Goal: Task Accomplishment & Management: Complete application form

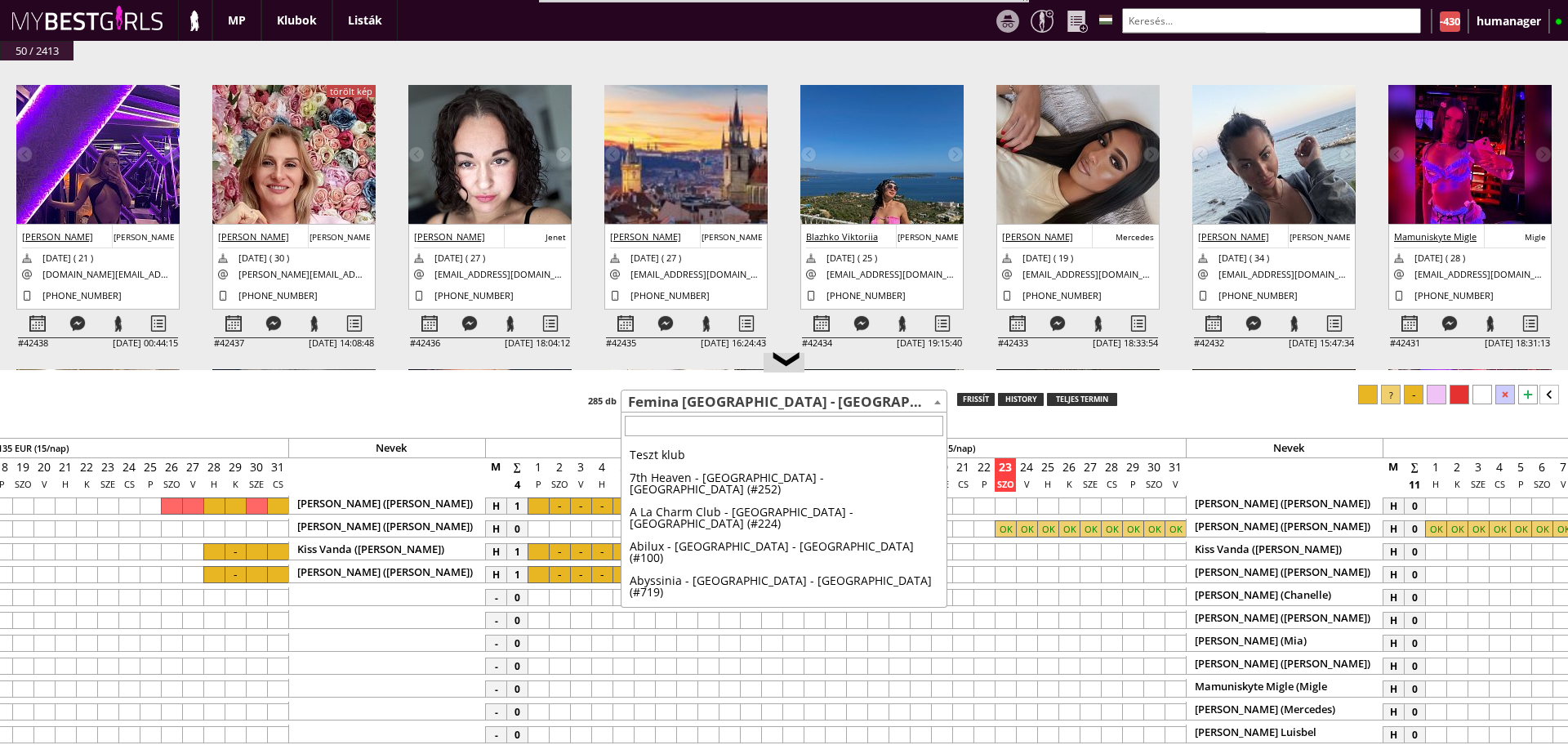
scroll to position [2355, 0]
click at [665, 412] on body "Stage name: Migle Mamuniskyte Born country: Lithuania Nationality: Lithuanian A…" at bounding box center [784, 372] width 1568 height 745
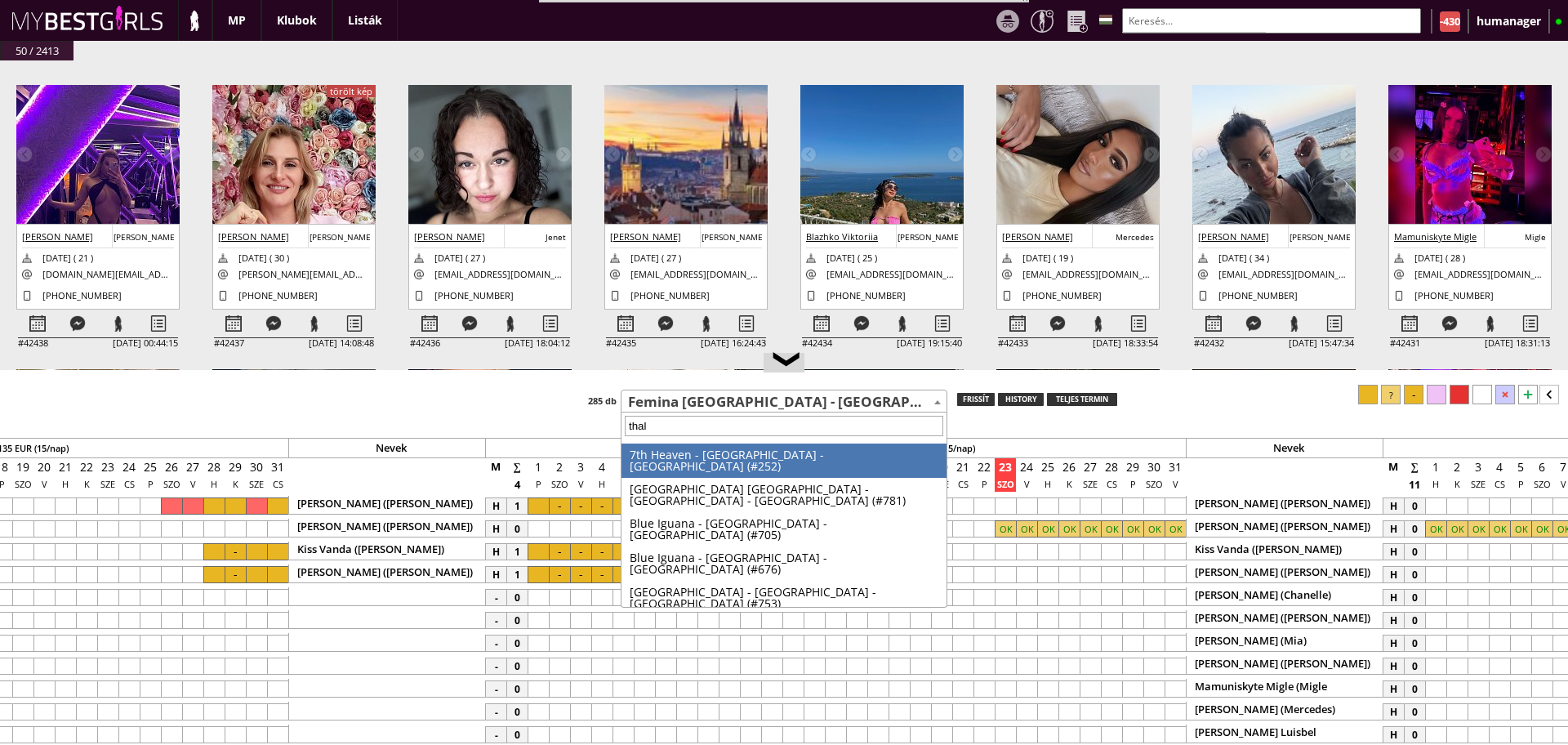
type input "thalw"
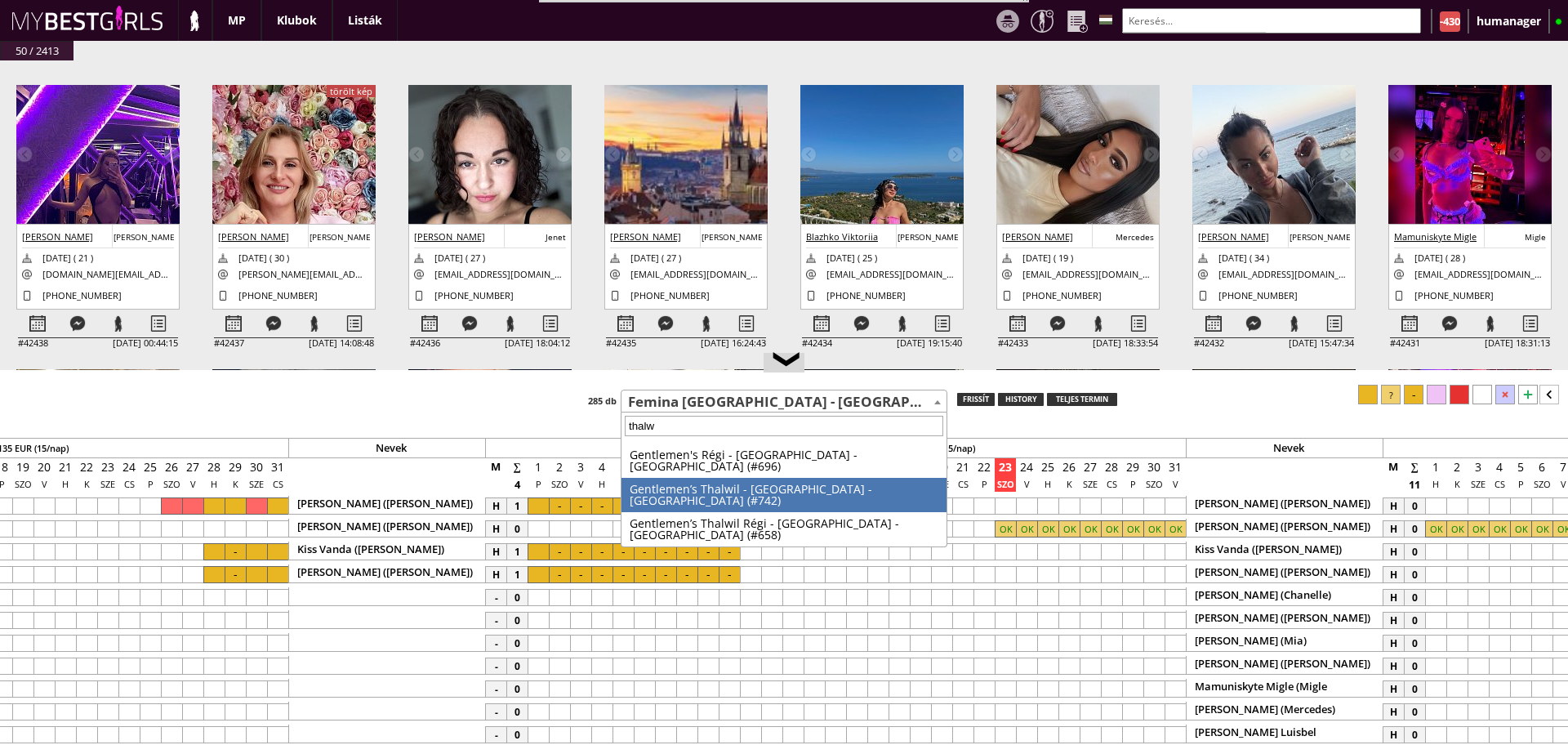
select select "742"
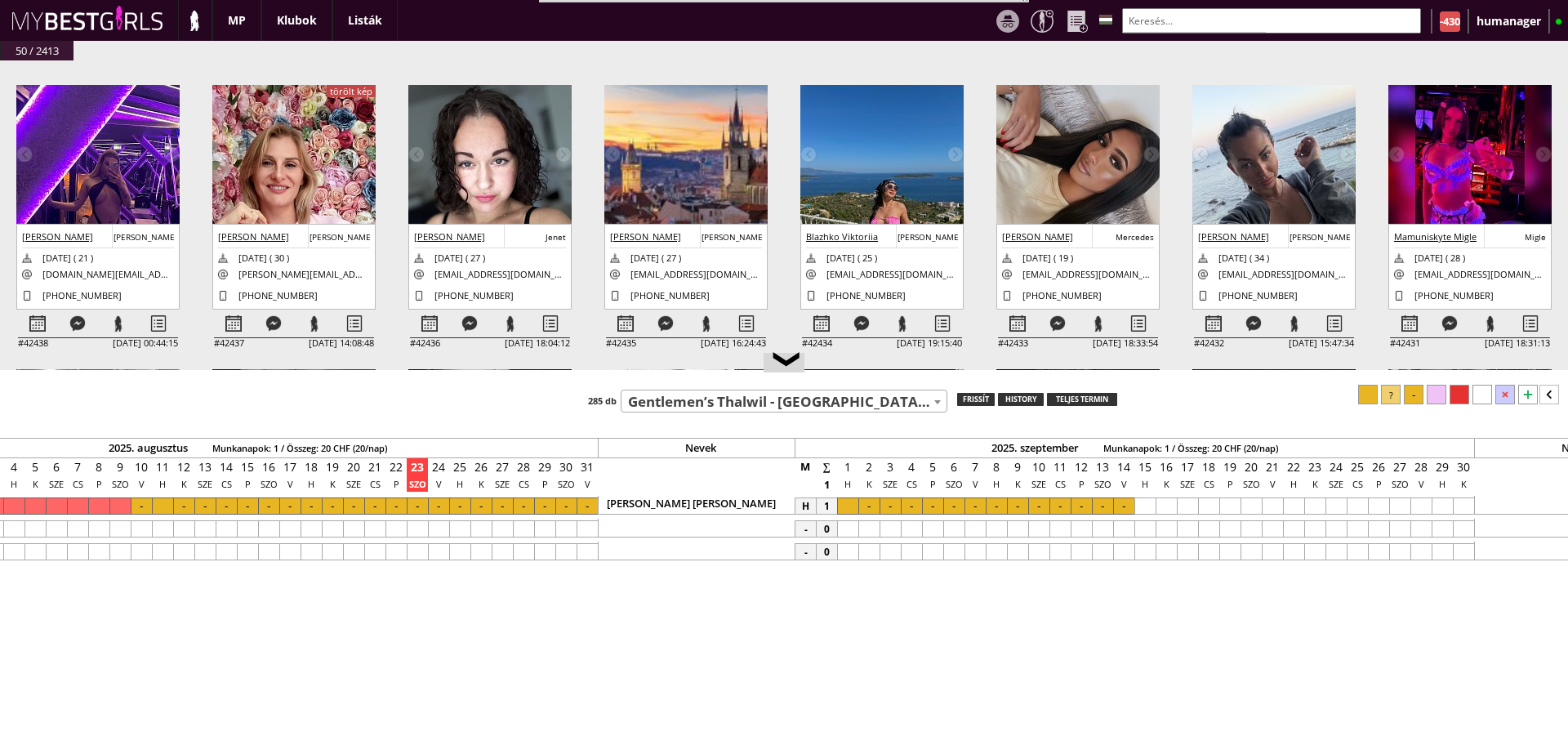
scroll to position [0, 7257]
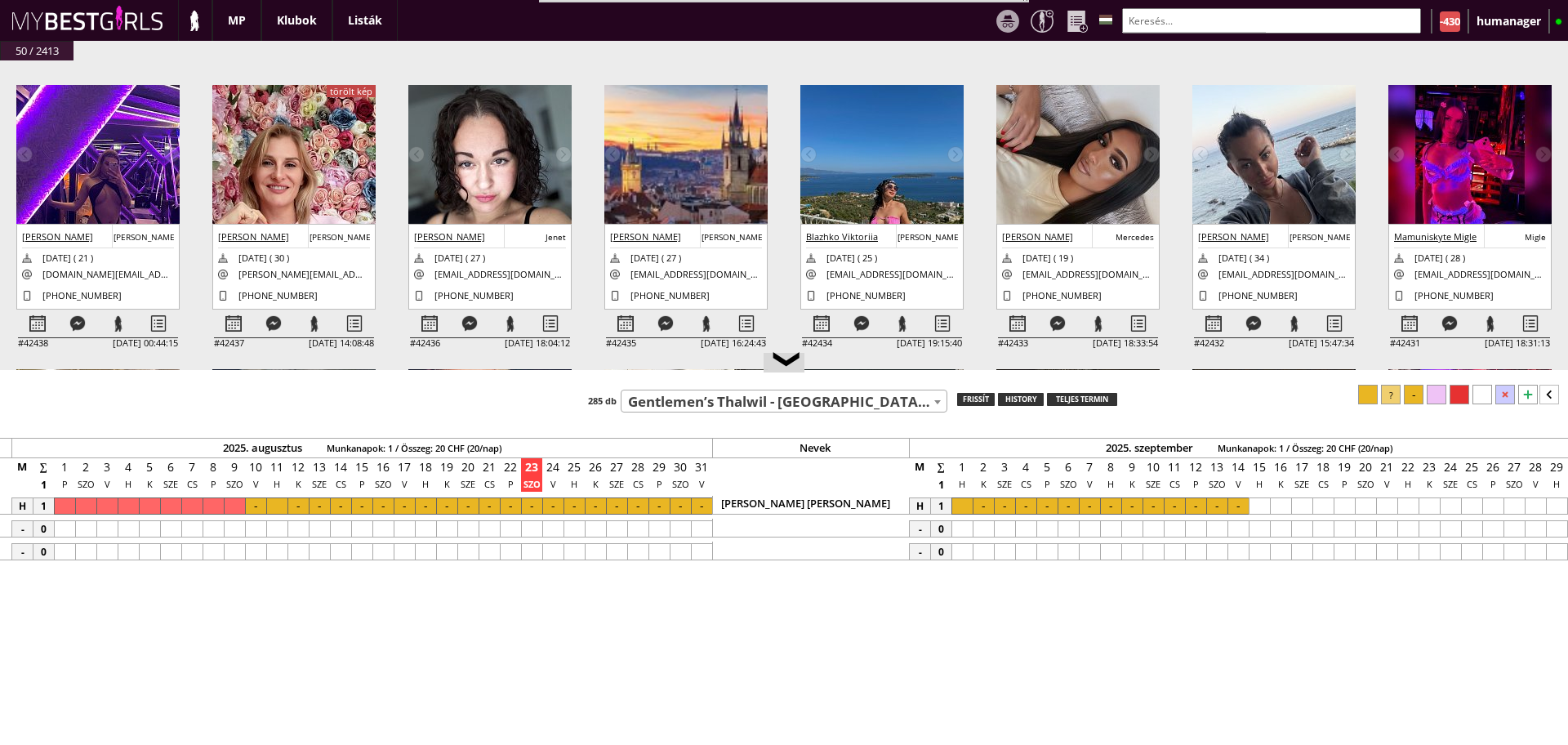
click at [655, 385] on div "Teszt klub 7th Heaven - Copenhagen - Denmark (#252) A La Charm Club - Hamburg -…" at bounding box center [784, 398] width 1568 height 28
click at [678, 410] on span "Gentlemen’s Thalwil - [GEOGRAPHIC_DATA] - [GEOGRAPHIC_DATA] (#742)" at bounding box center [784, 401] width 325 height 23
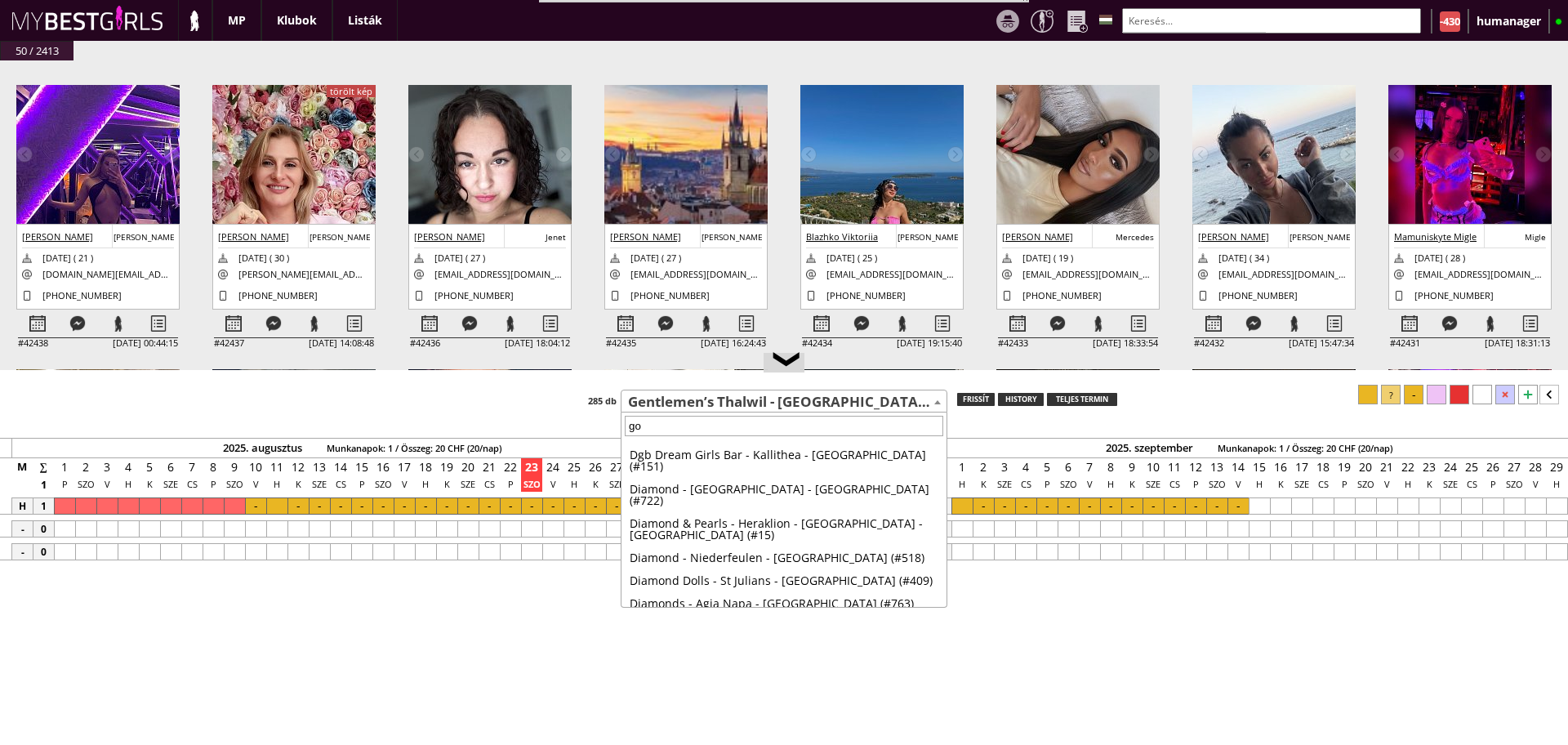
scroll to position [0, 0]
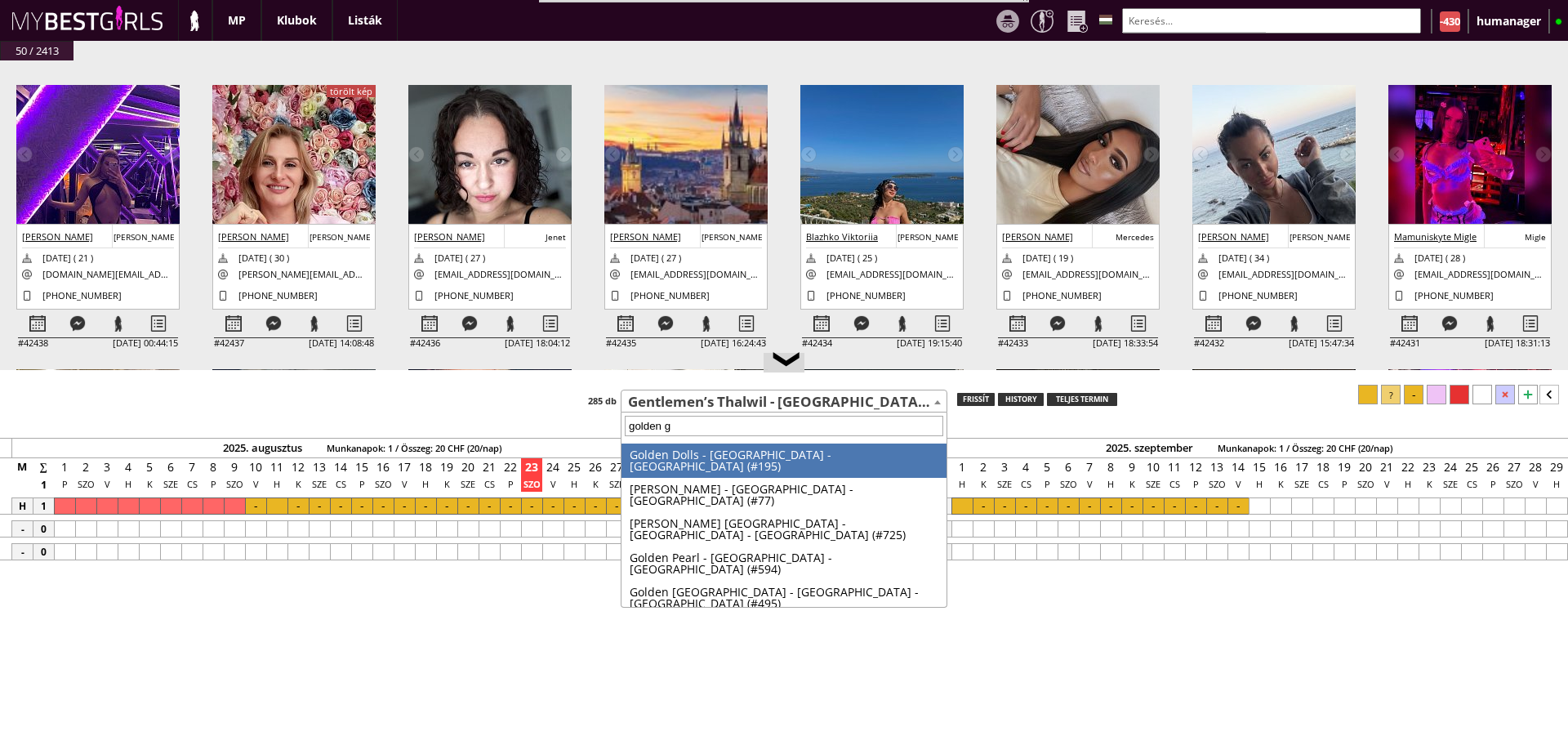
type input "golden gi"
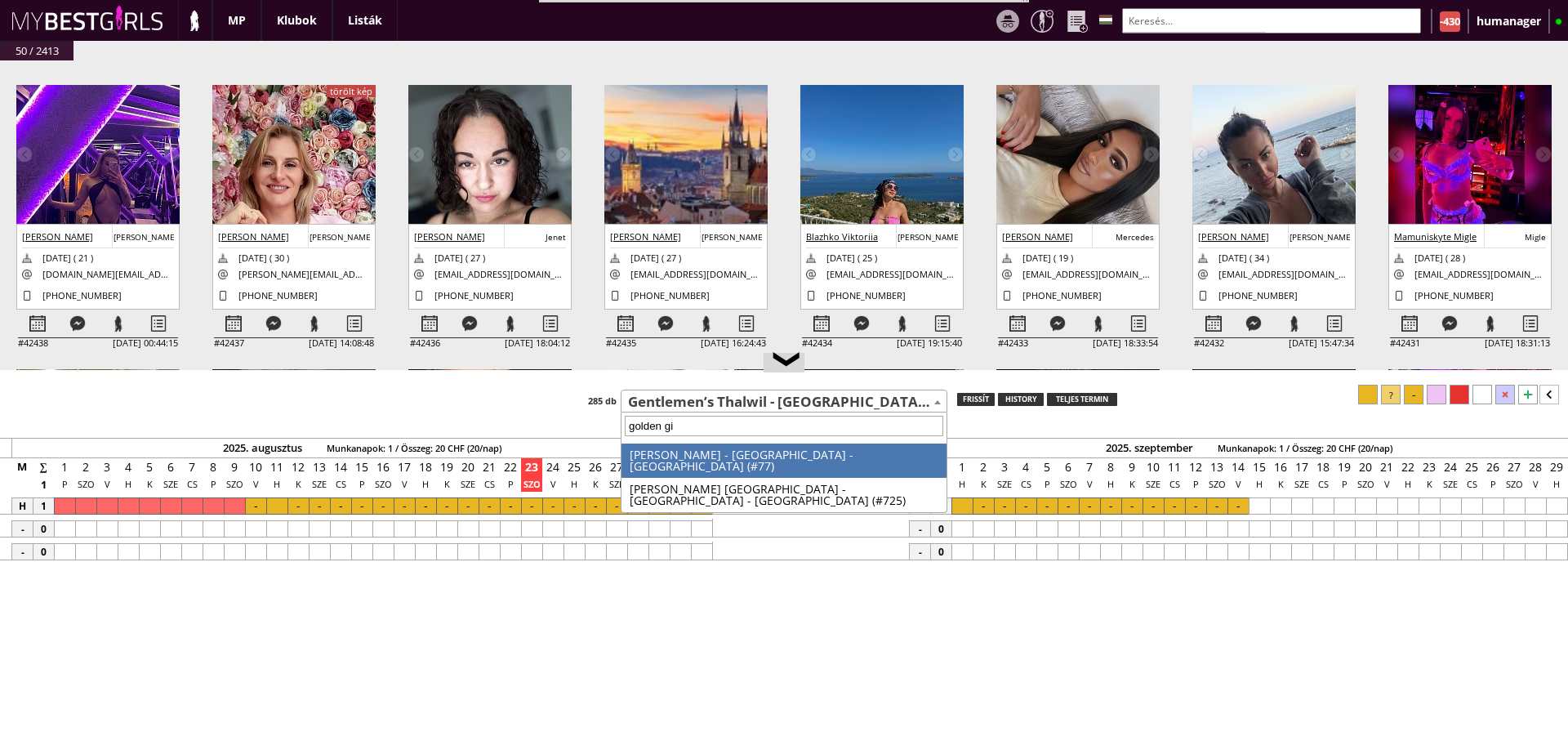
select select "77"
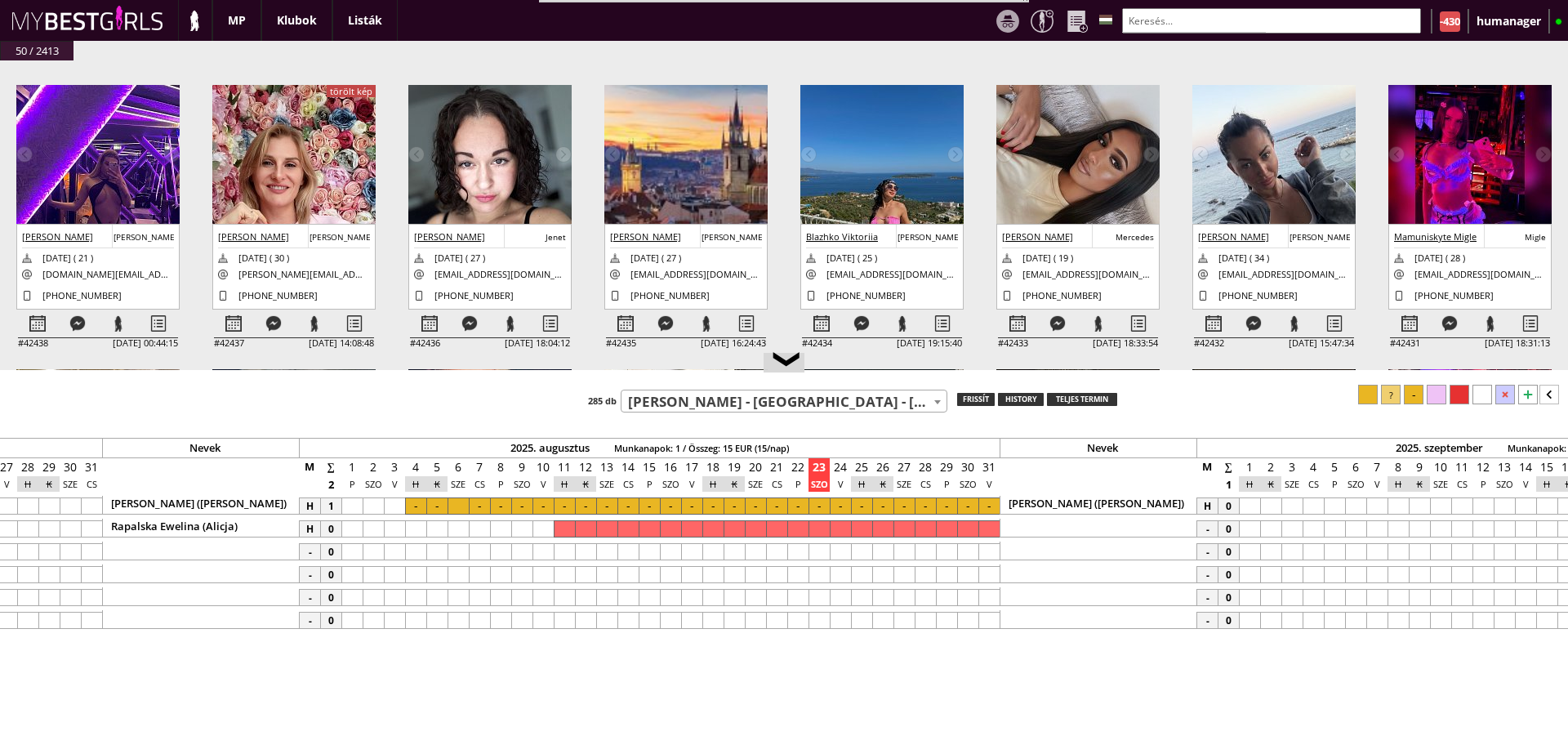
scroll to position [0, 6972]
click at [674, 401] on span "[PERSON_NAME] - [GEOGRAPHIC_DATA] - [GEOGRAPHIC_DATA] (#77)" at bounding box center [784, 401] width 325 height 23
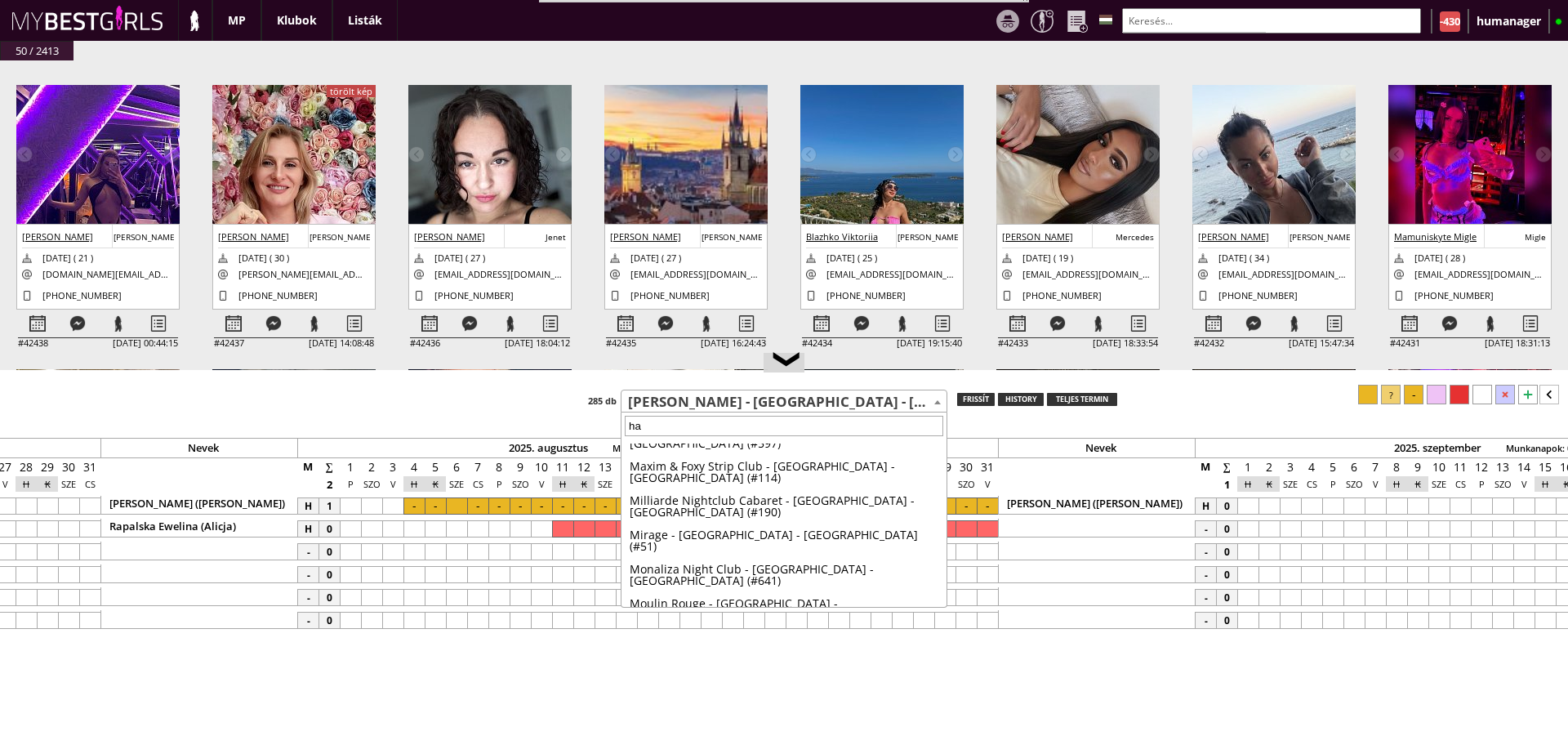
scroll to position [0, 0]
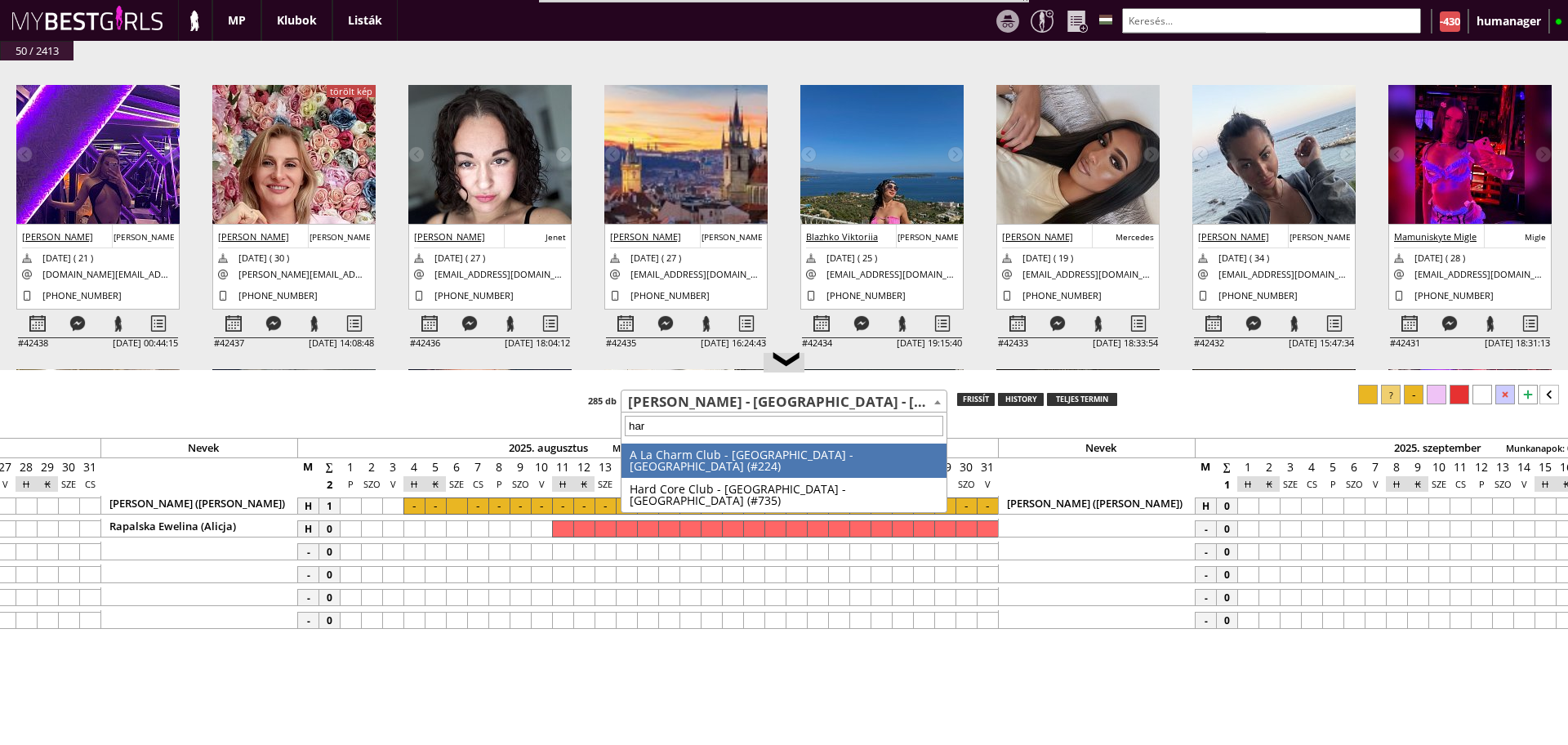
type input "hard"
select select "735"
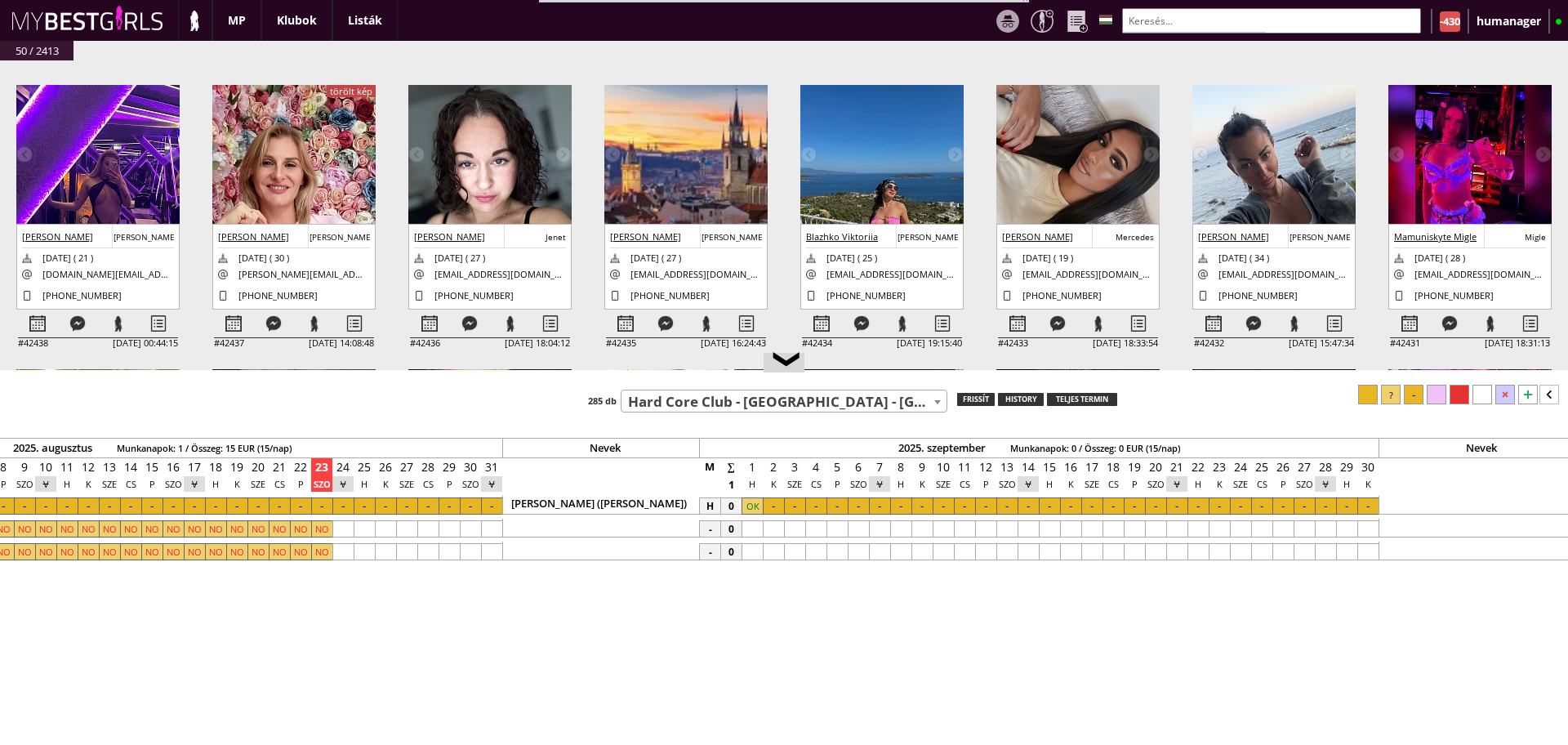
scroll to position [0, 7532]
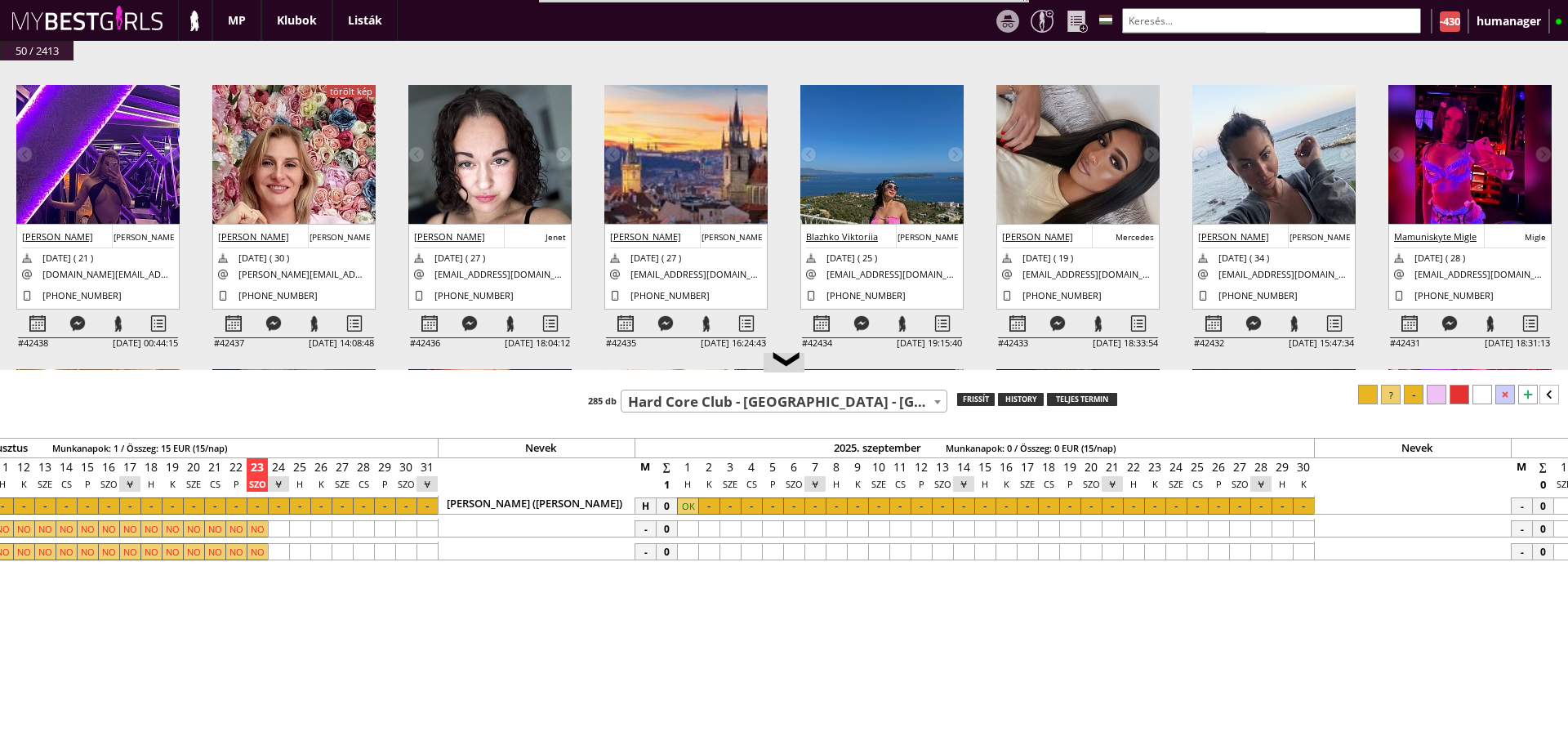
drag, startPoint x: 741, startPoint y: 415, endPoint x: 718, endPoint y: 401, distance: 26.9
click at [718, 401] on div "❮ Teszt klub 7th Heaven - Copenhagen - Denmark (#252) A La Charm Club - Hamburg…" at bounding box center [784, 557] width 1568 height 375
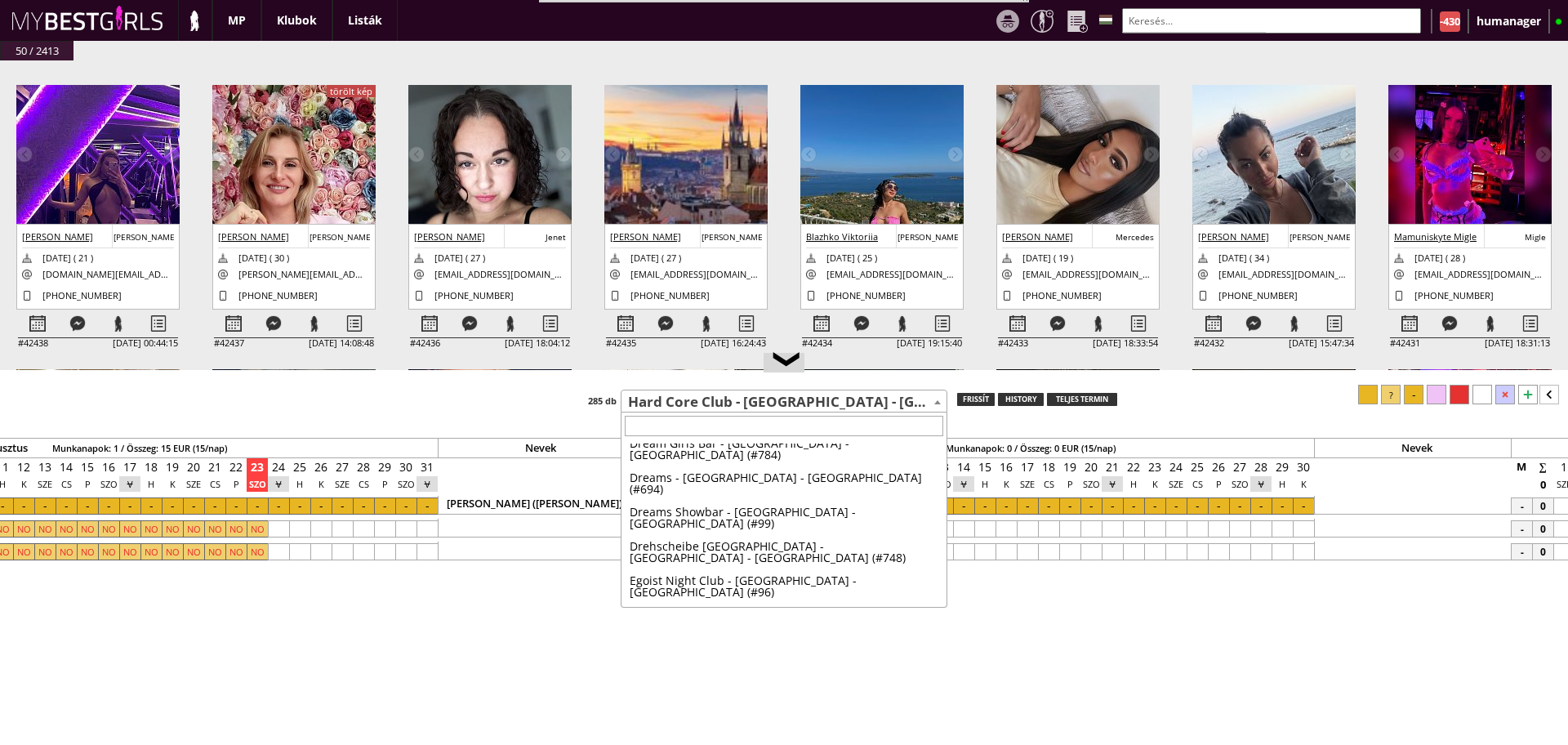
click at [718, 401] on span "Hard Core Club - [GEOGRAPHIC_DATA] - [GEOGRAPHIC_DATA] (#735)" at bounding box center [784, 401] width 325 height 23
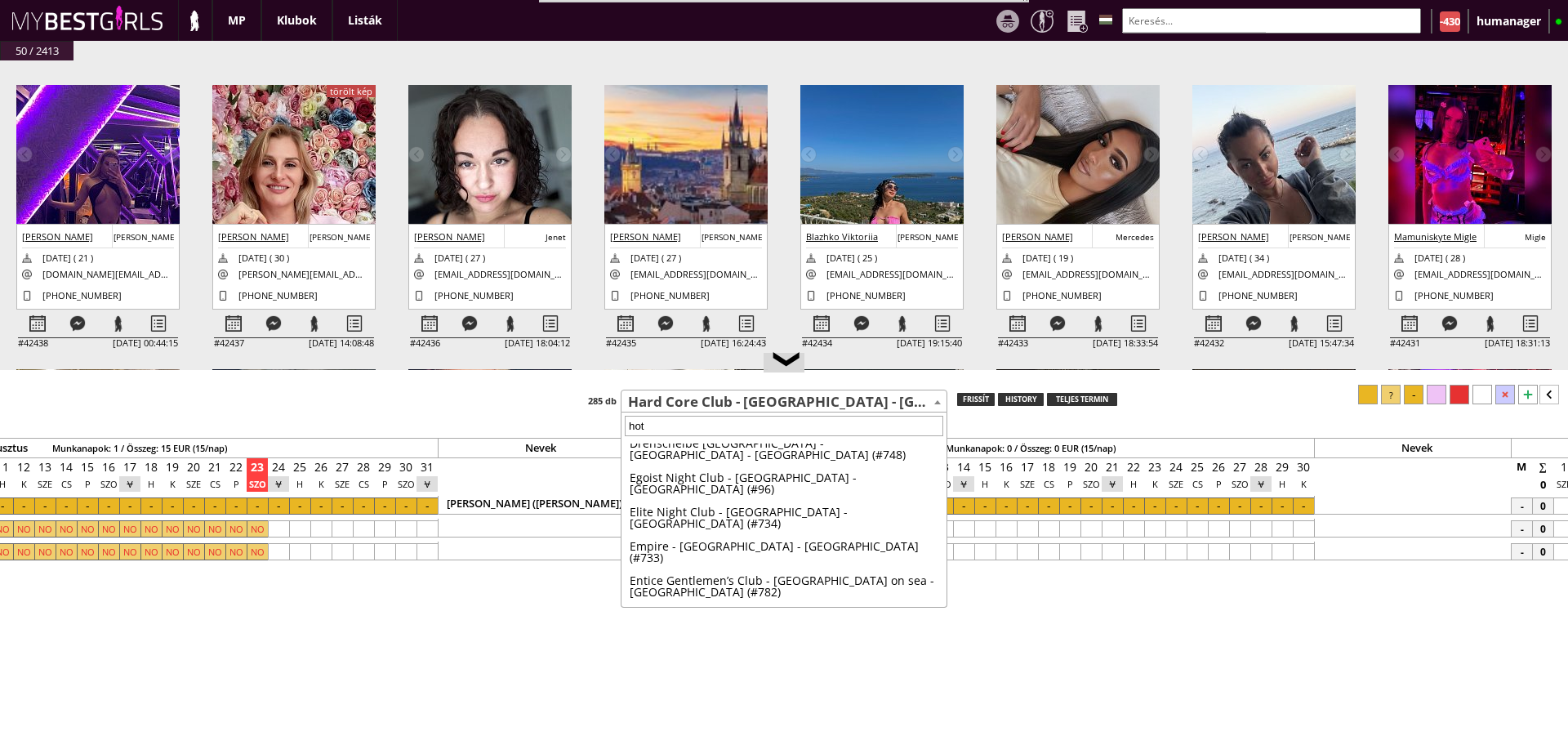
scroll to position [0, 0]
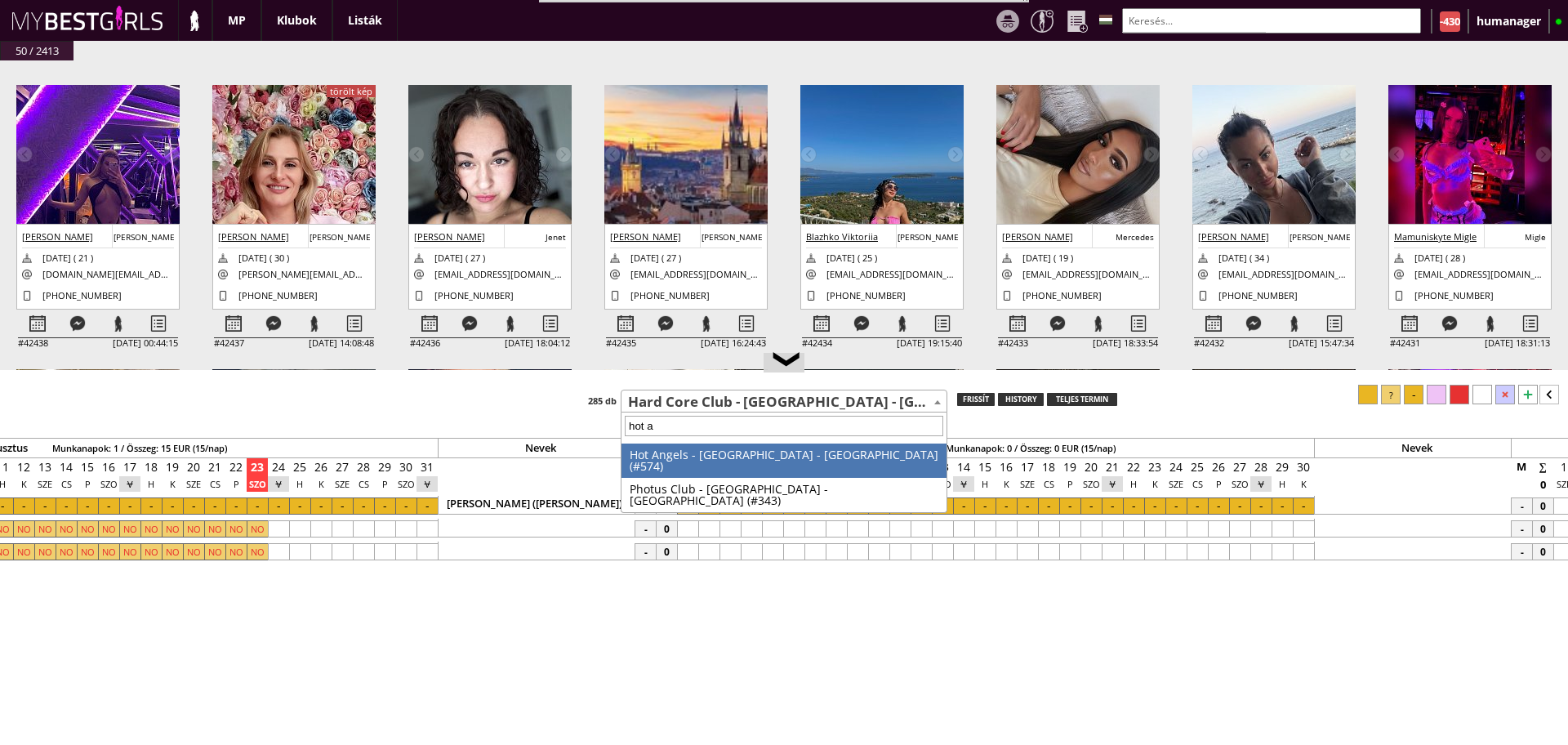
type input "hot an"
select select "574"
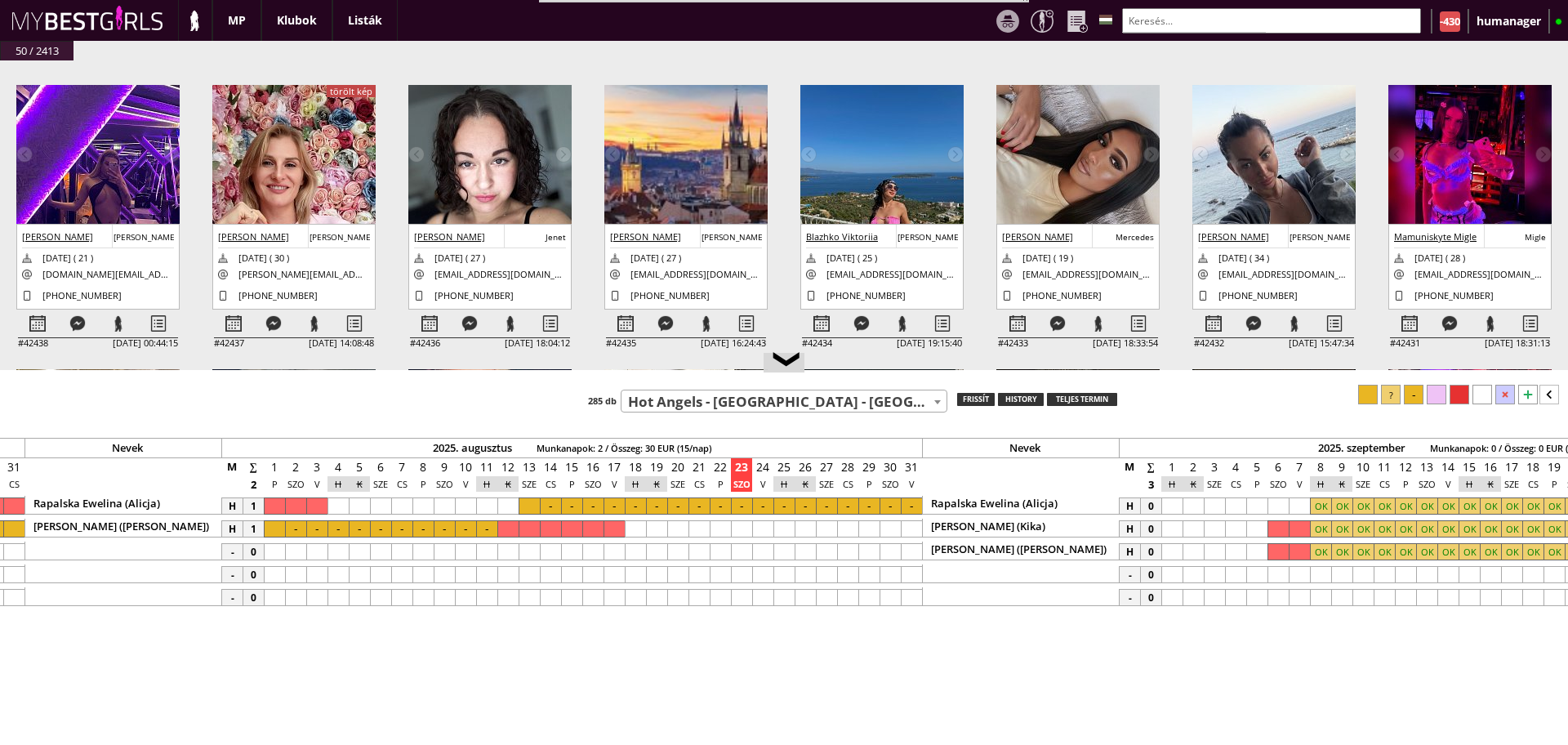
scroll to position [0, 7006]
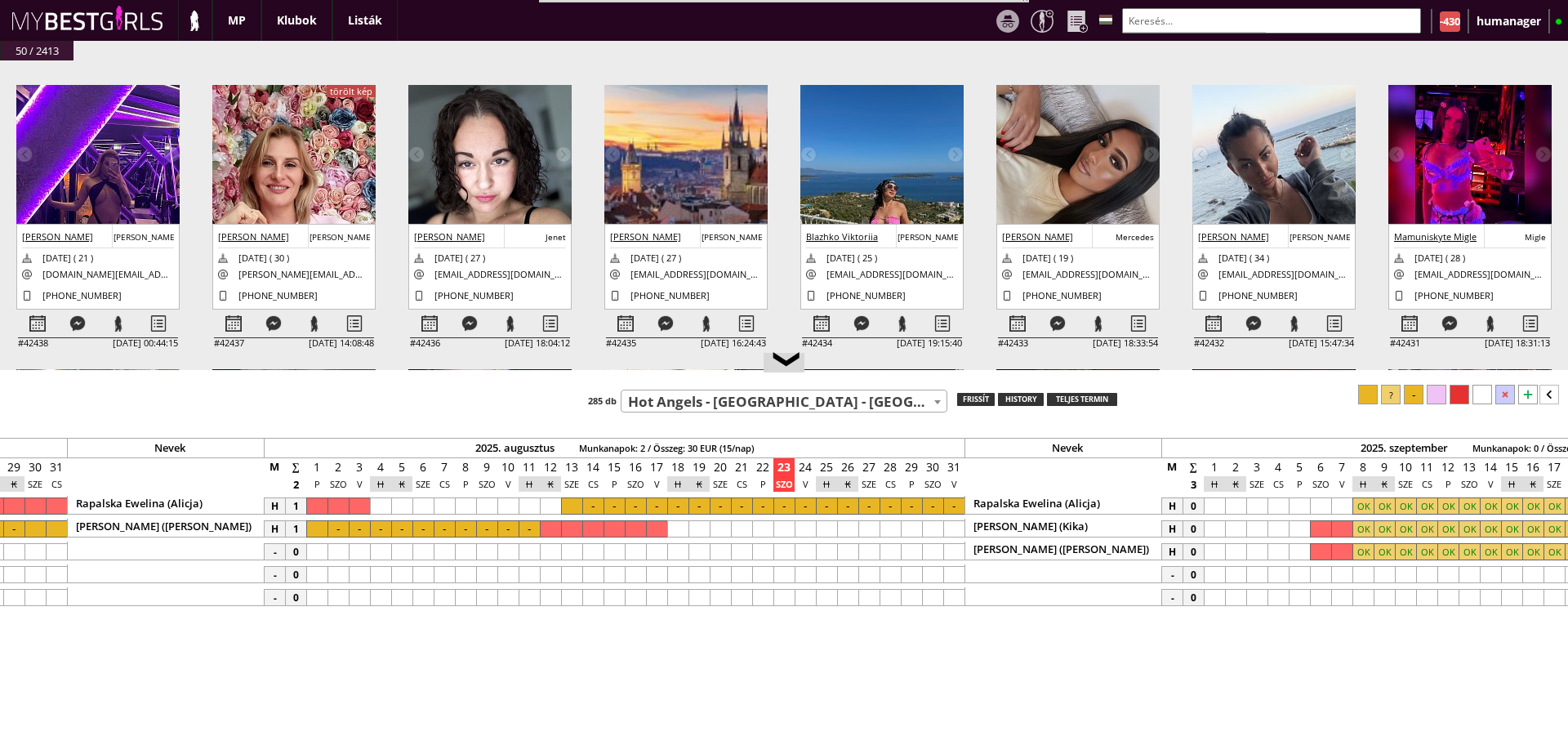
click at [1205, 29] on input "text" at bounding box center [1271, 20] width 299 height 25
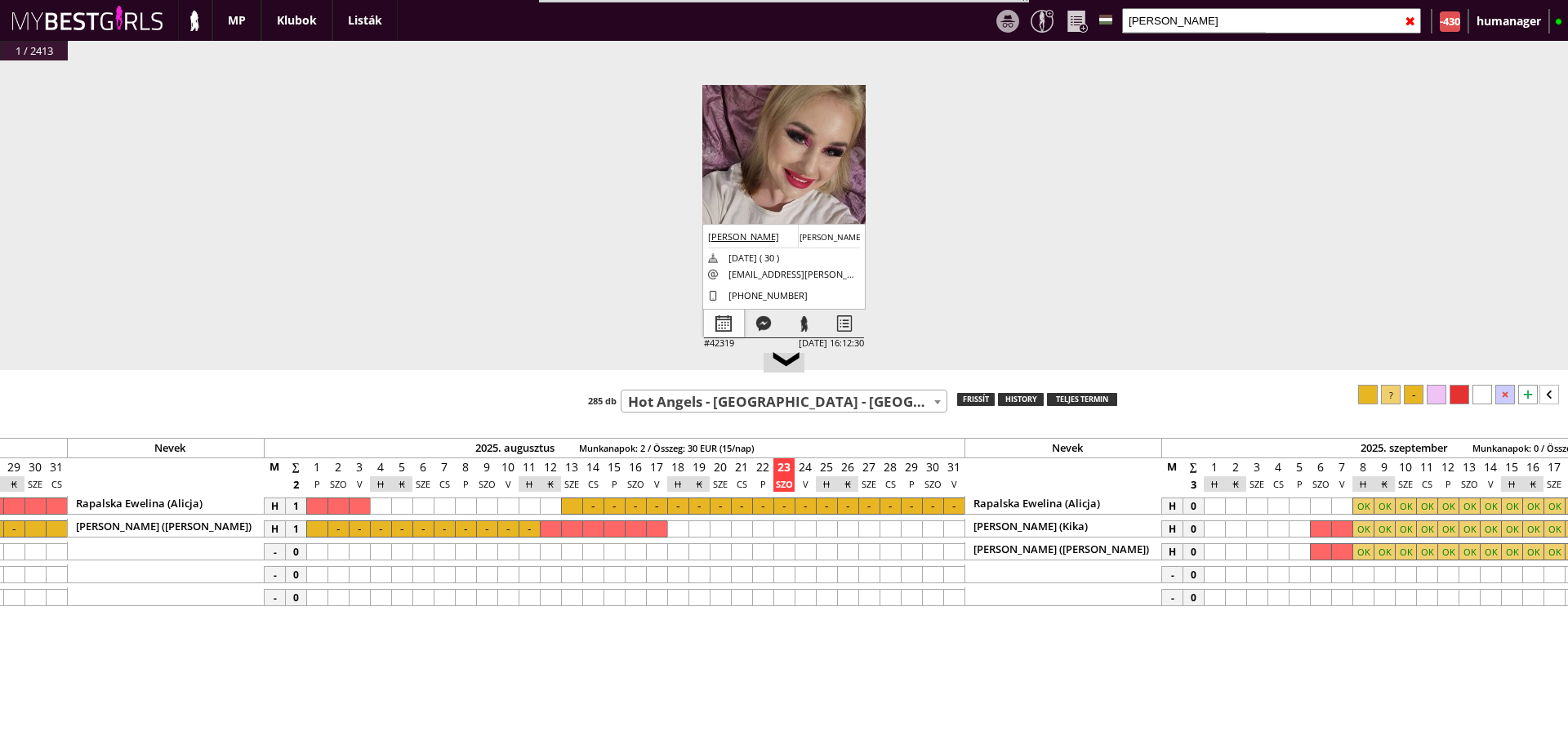
type input "grabow"
click at [732, 333] on div at bounding box center [723, 323] width 40 height 29
select select "0"
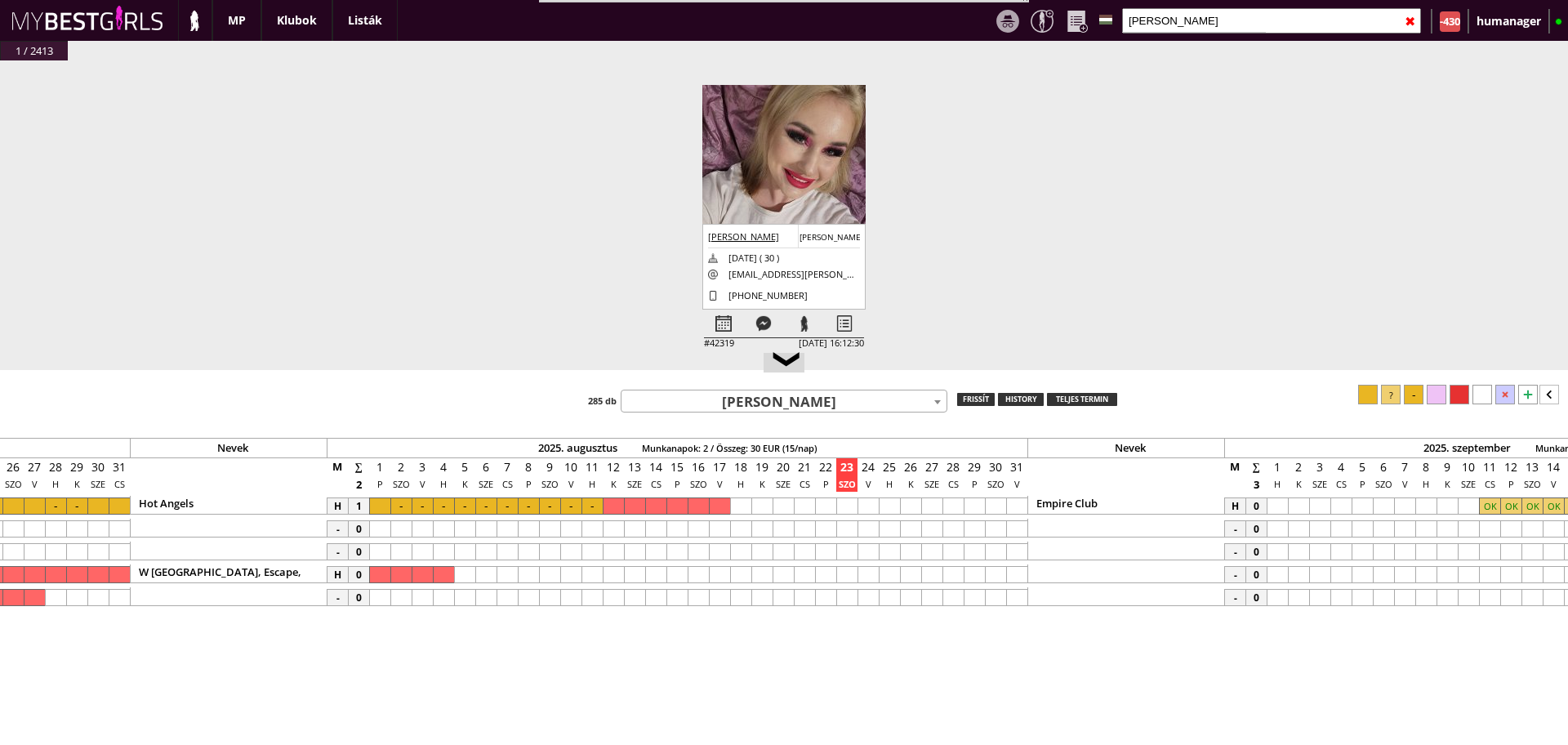
scroll to position [0, 6928]
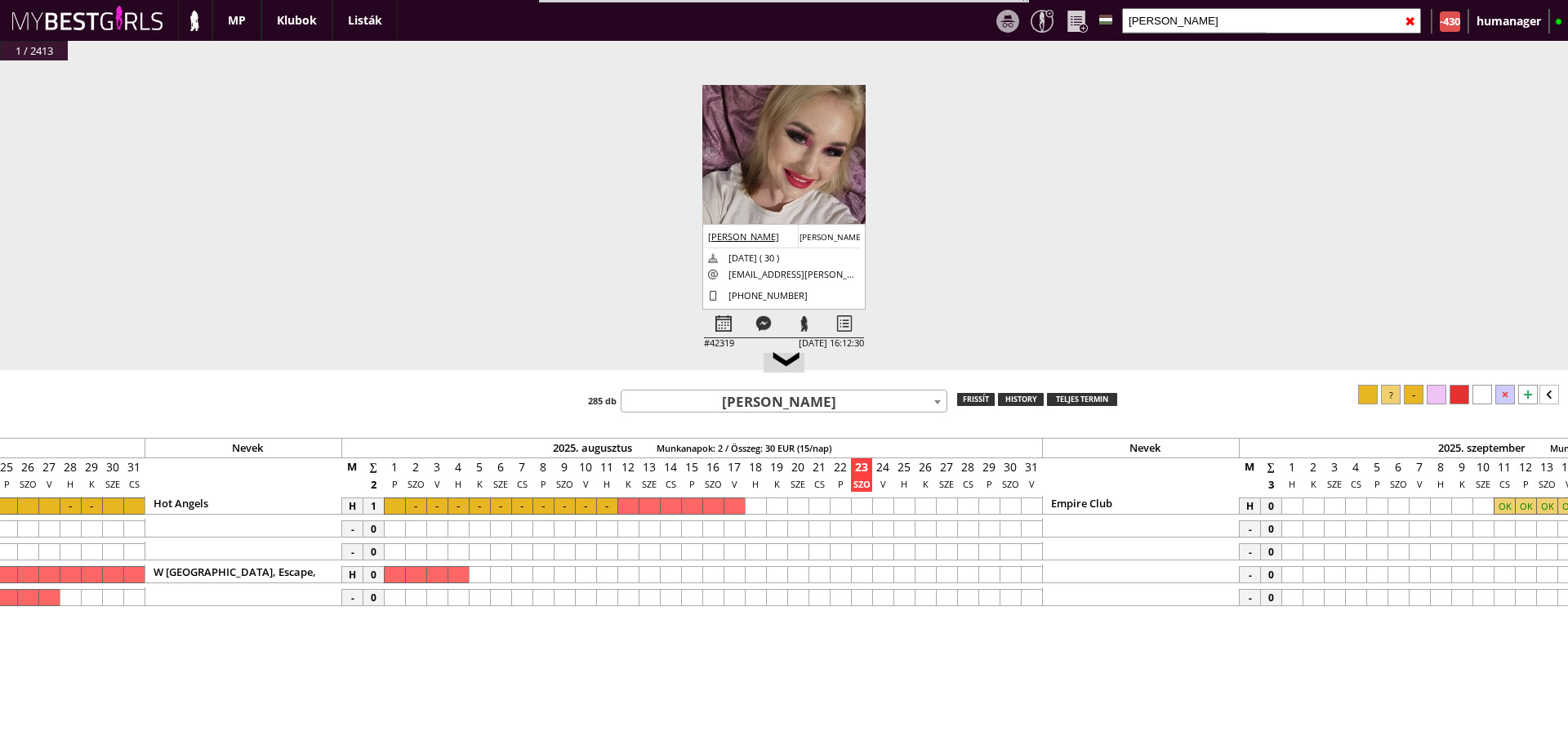
click at [1172, 24] on input "grabow" at bounding box center [1271, 20] width 299 height 25
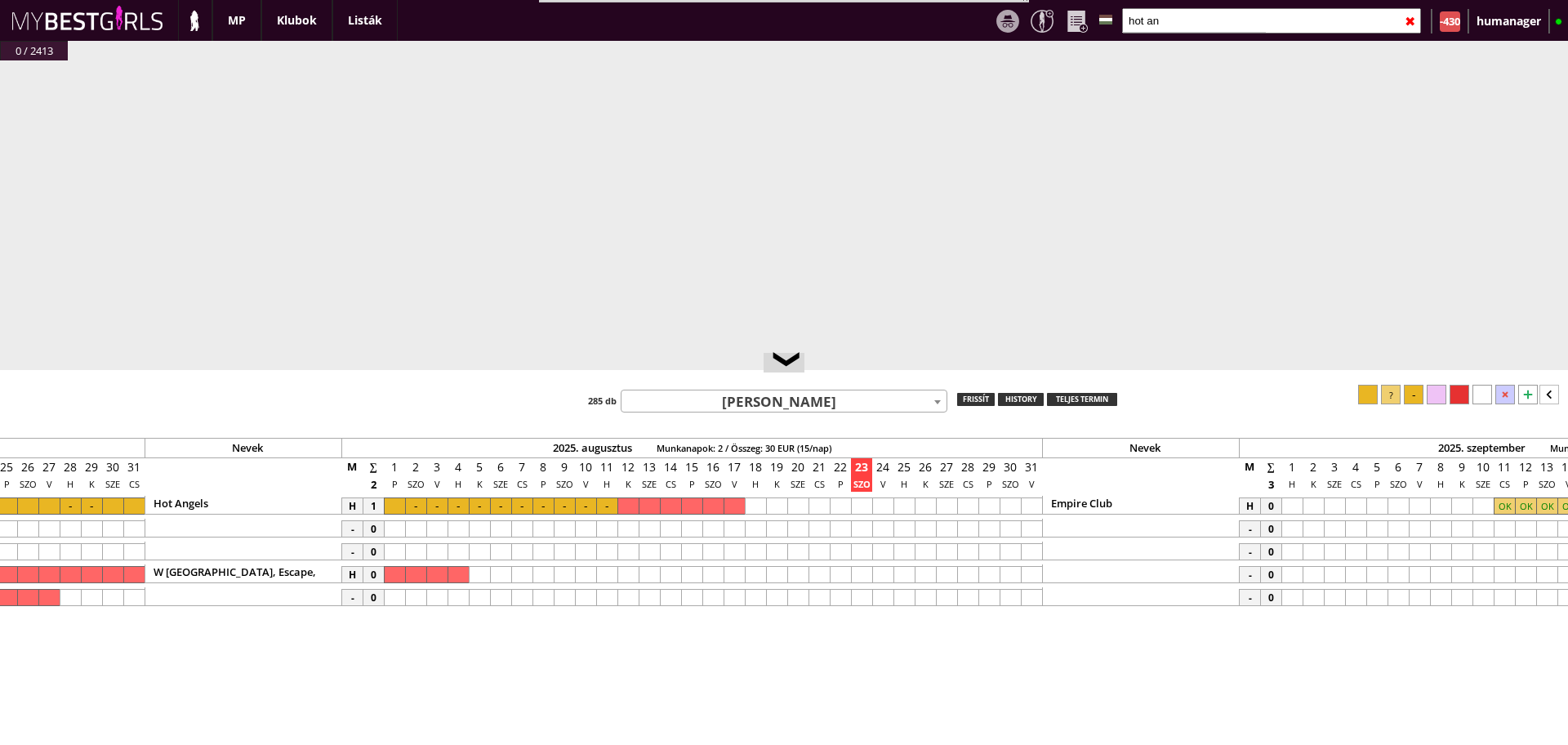
type input "hot an"
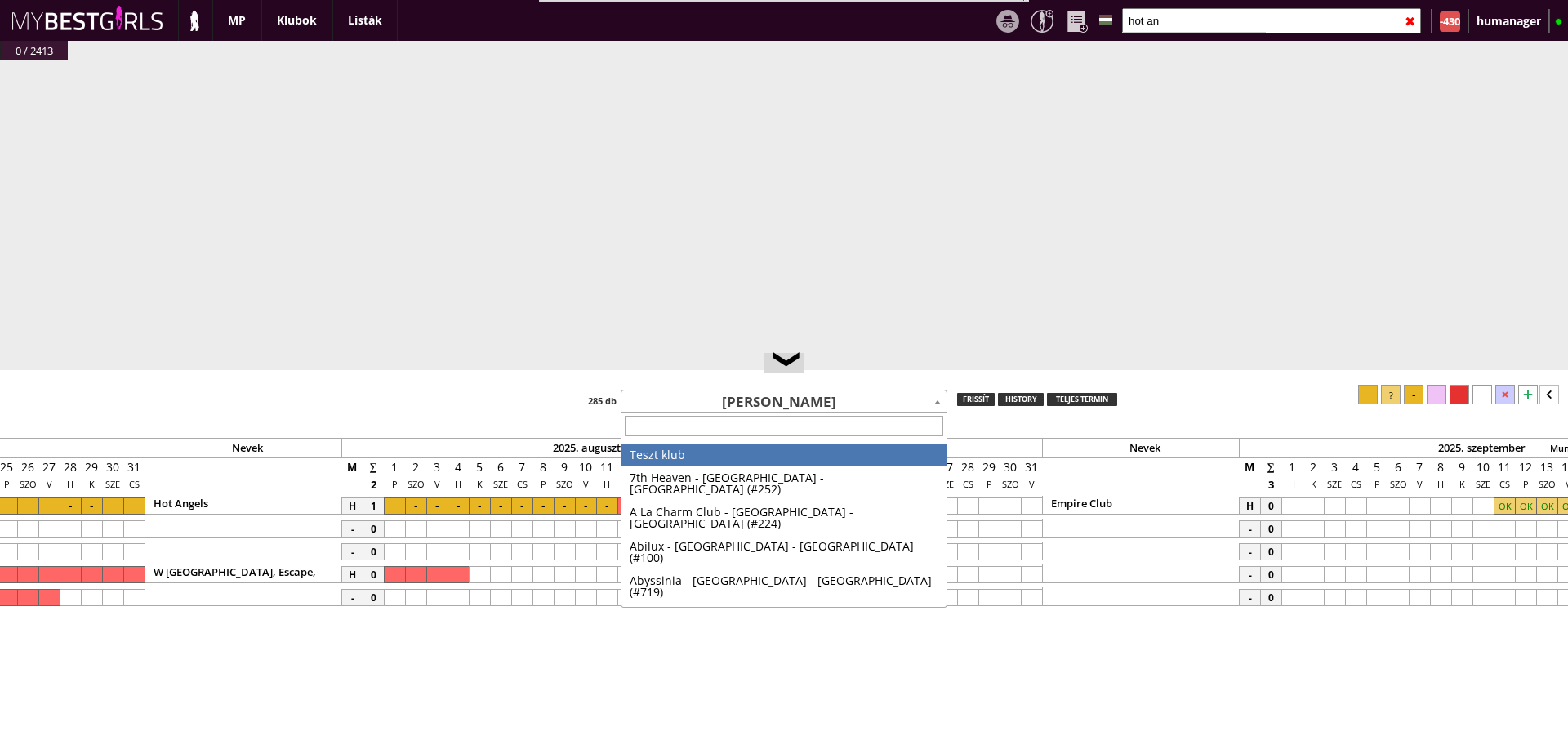
click at [734, 407] on span "Grabowska Agata" at bounding box center [784, 401] width 325 height 23
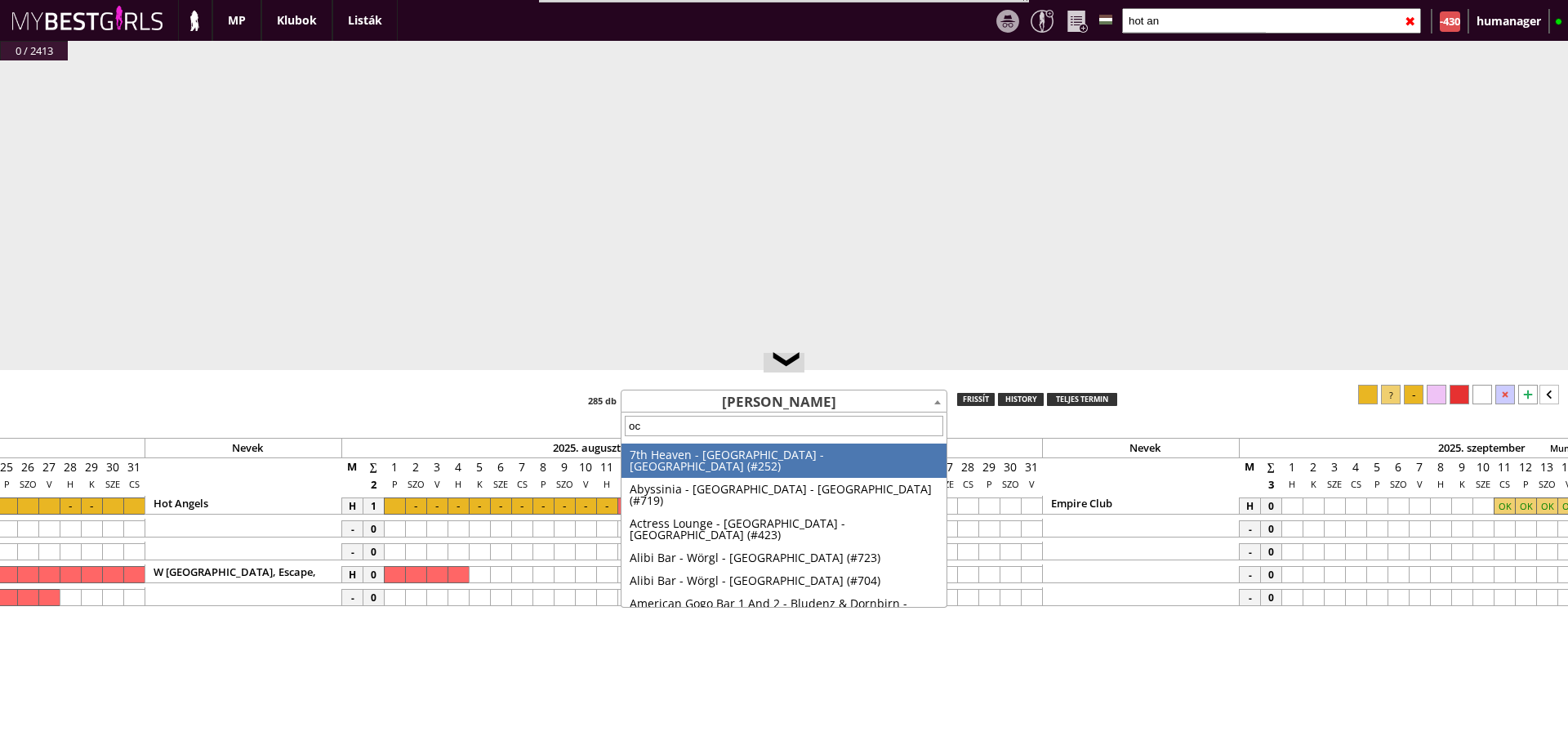
type input "o"
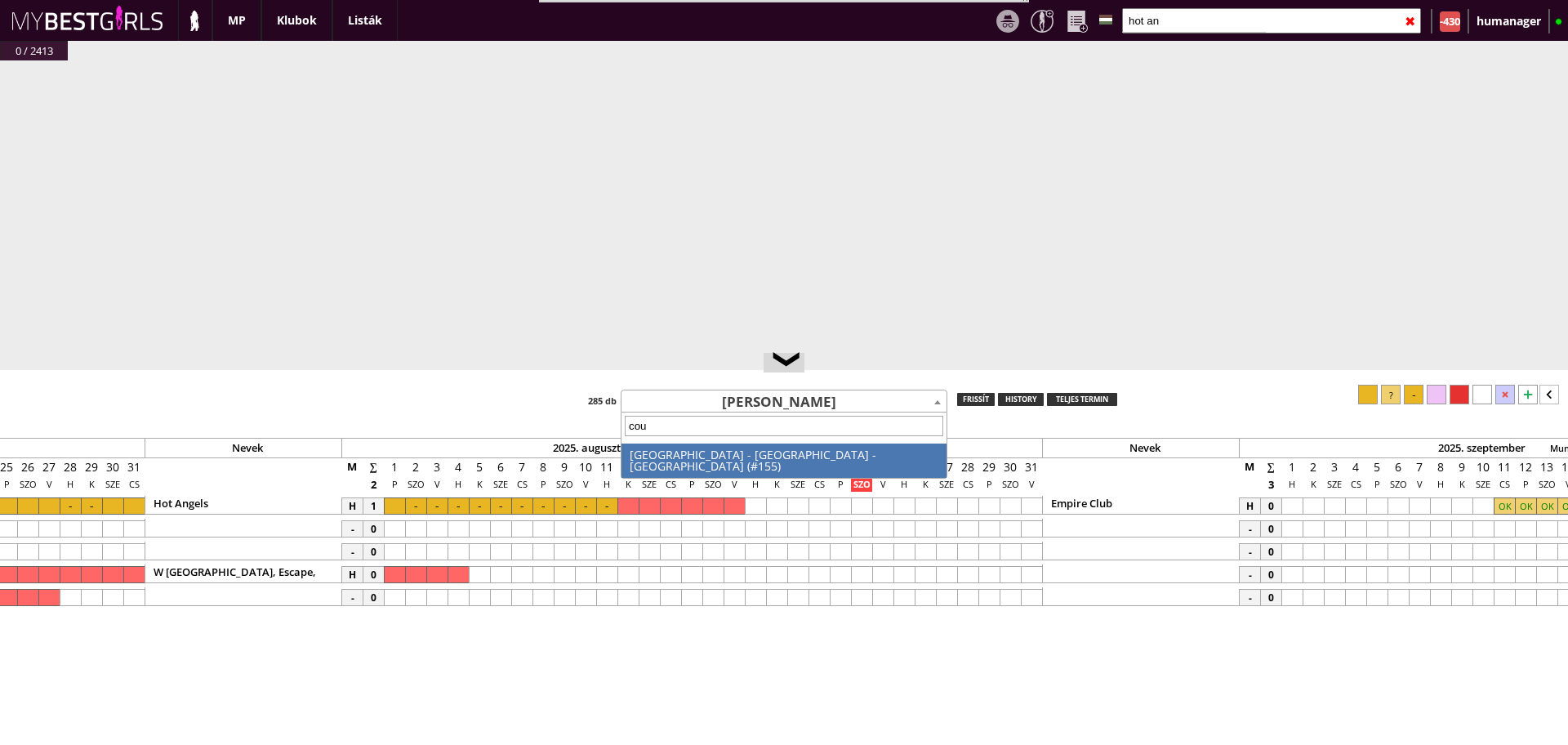
type input "coup"
select select "155"
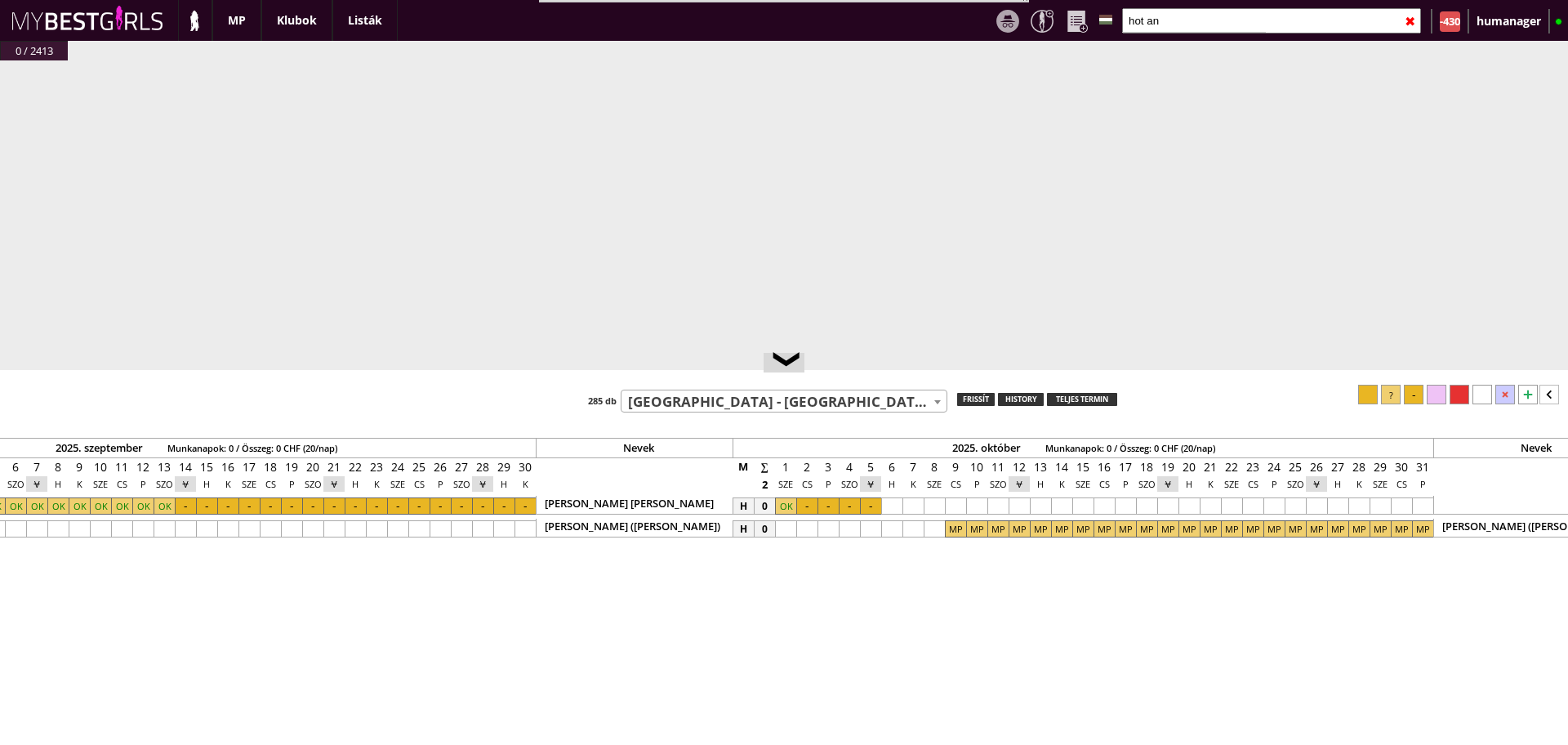
scroll to position [0, 8313]
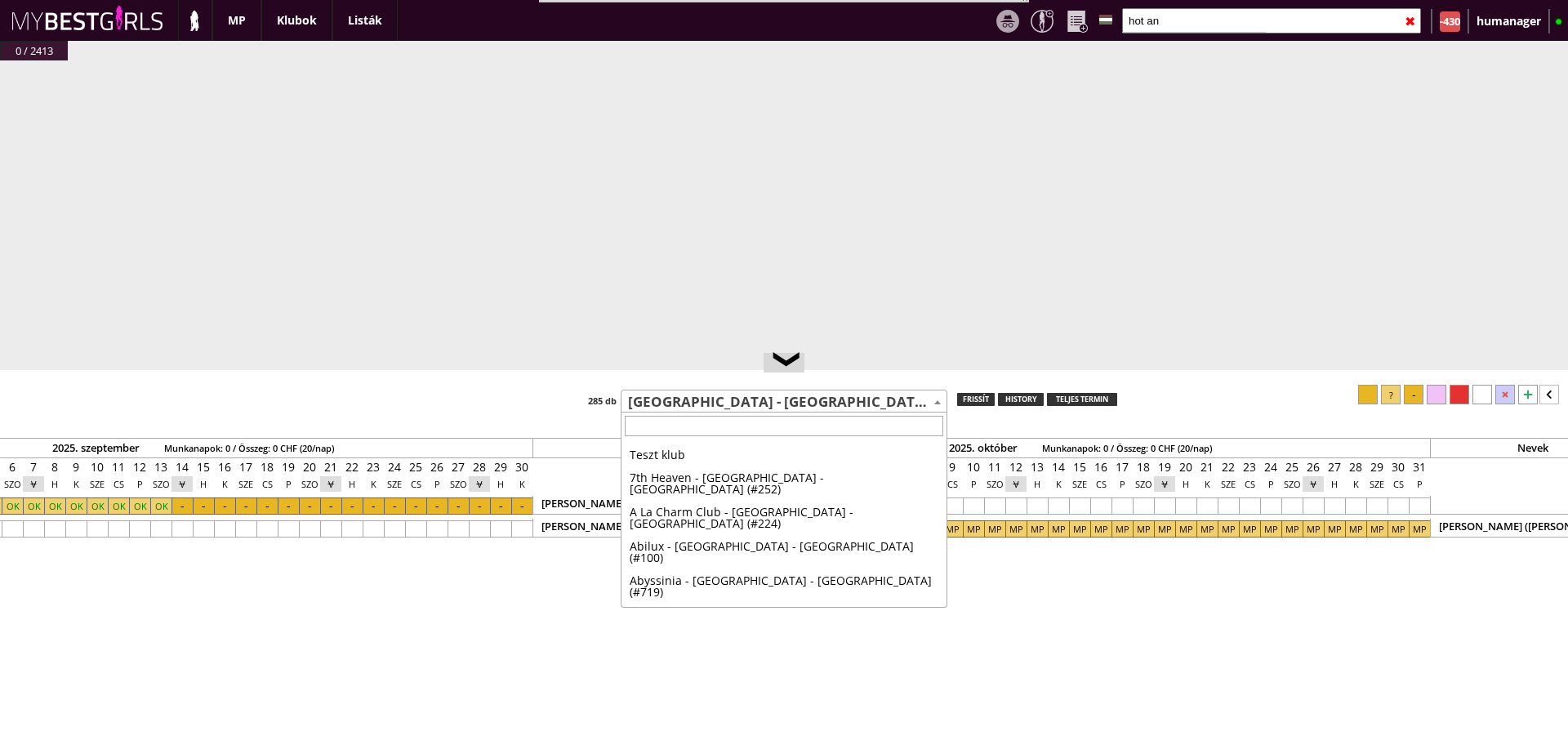
click at [693, 397] on span "[GEOGRAPHIC_DATA] - [GEOGRAPHIC_DATA] - [GEOGRAPHIC_DATA] (#155)" at bounding box center [784, 401] width 325 height 23
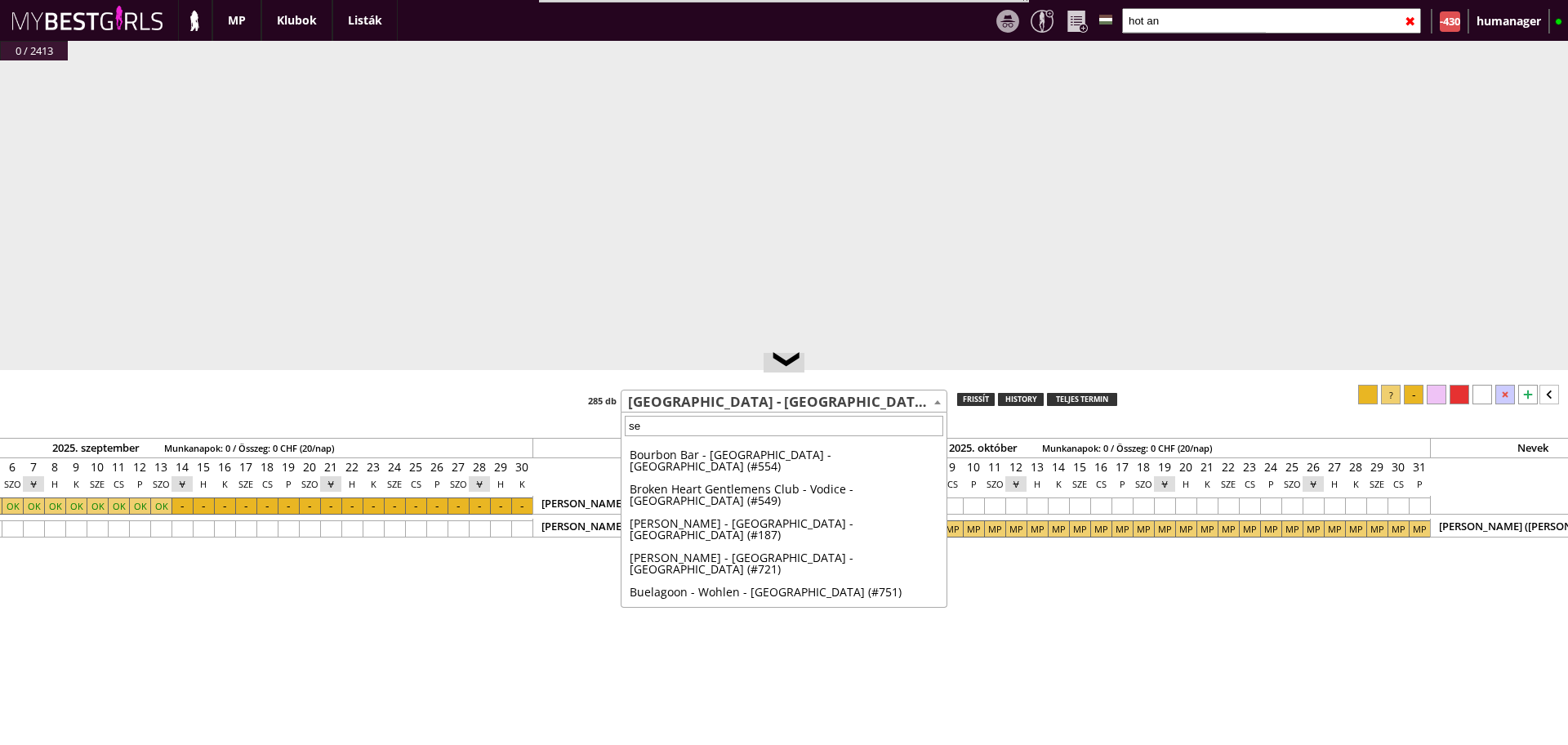
scroll to position [0, 0]
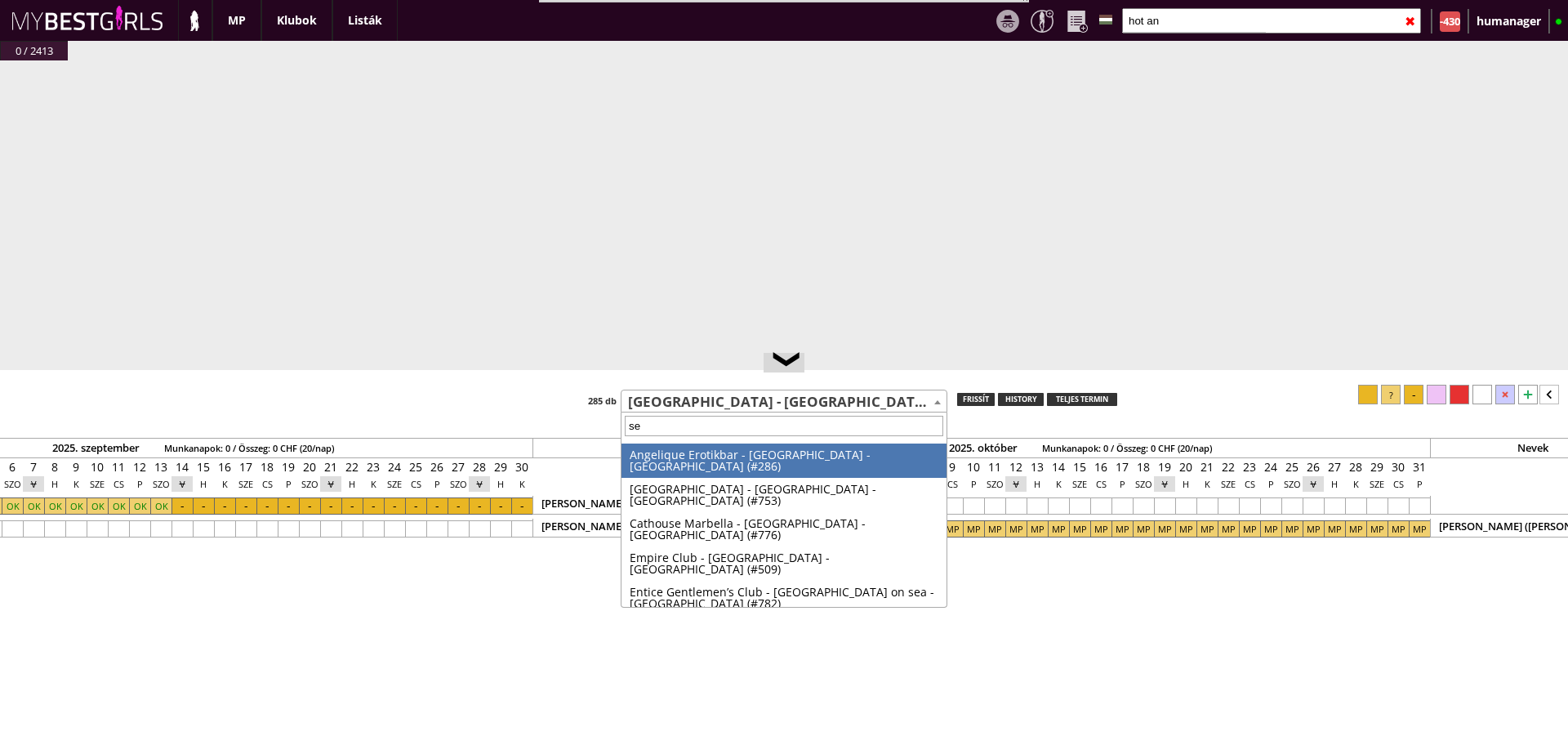
type input "s"
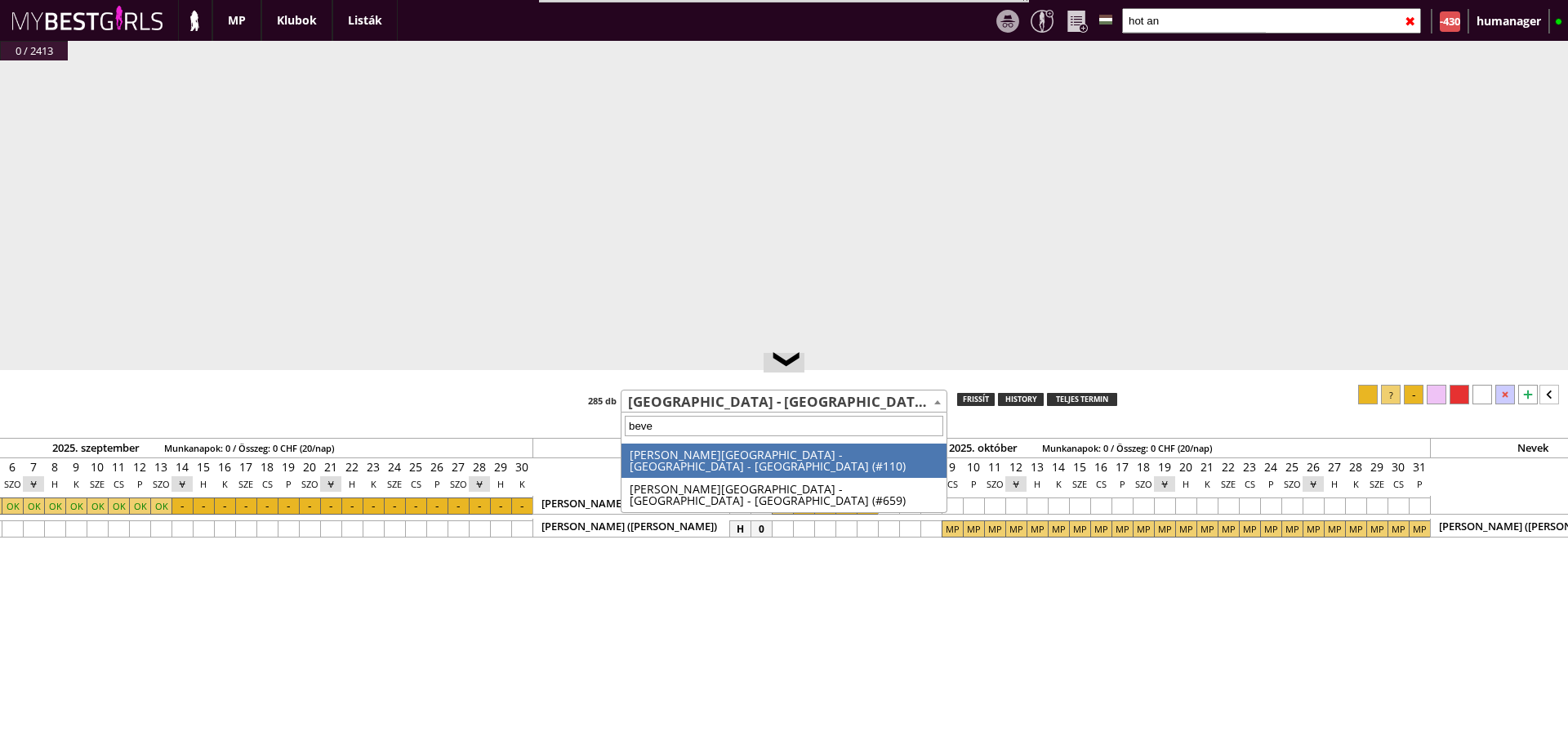
type input "[PERSON_NAME]"
select select "110"
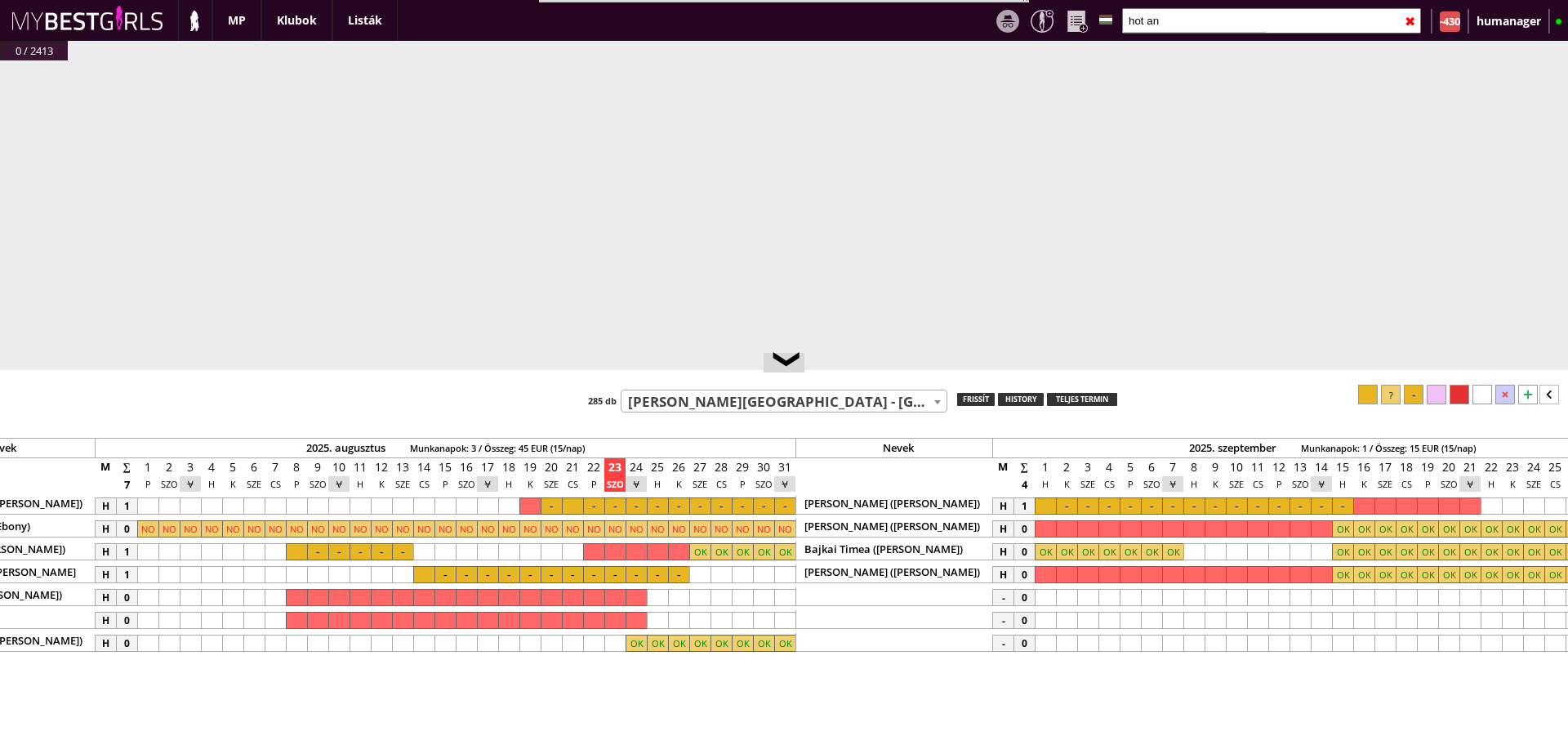
scroll to position [0, 7338]
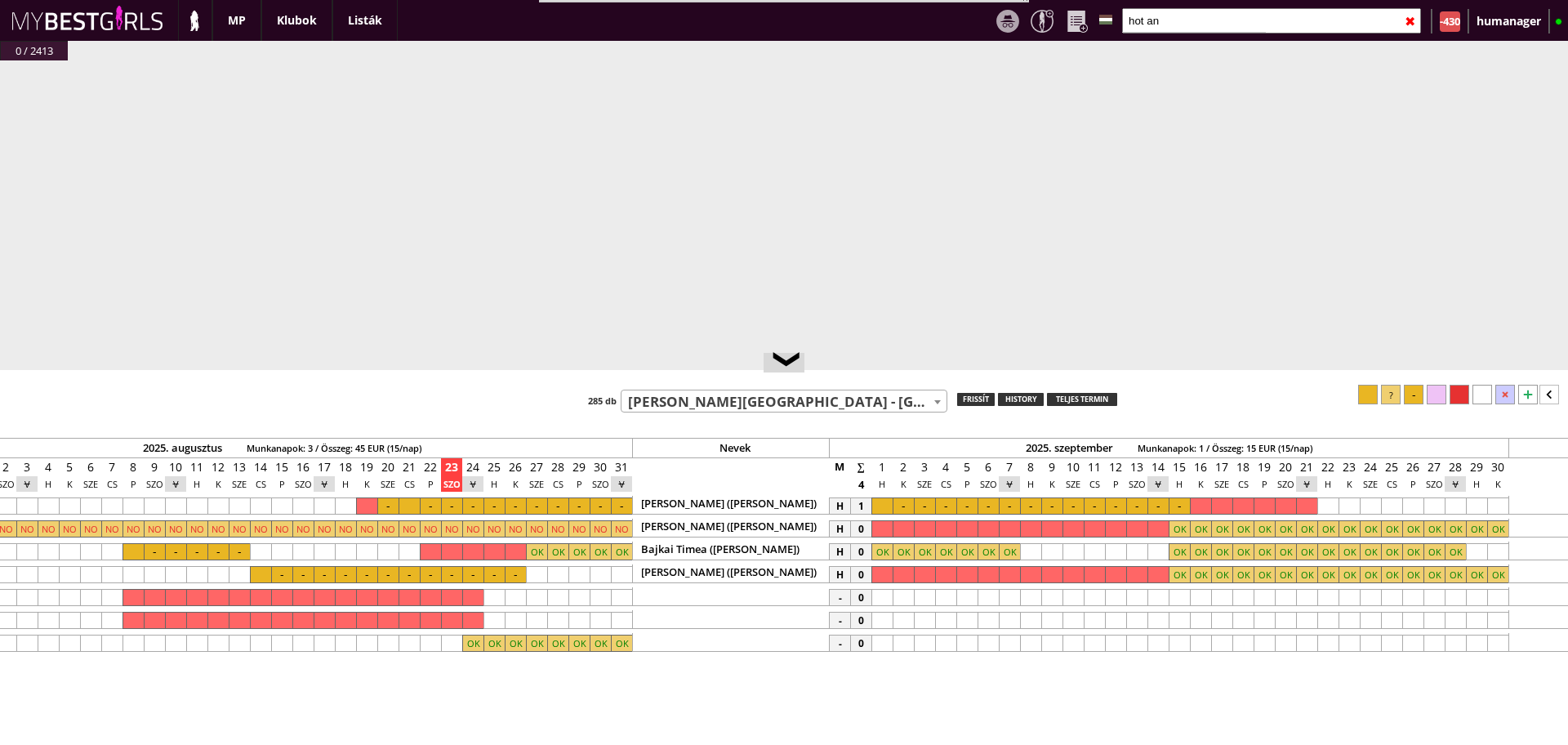
click at [1187, 26] on input "hot an" at bounding box center [1271, 20] width 299 height 25
type input "zaneta"
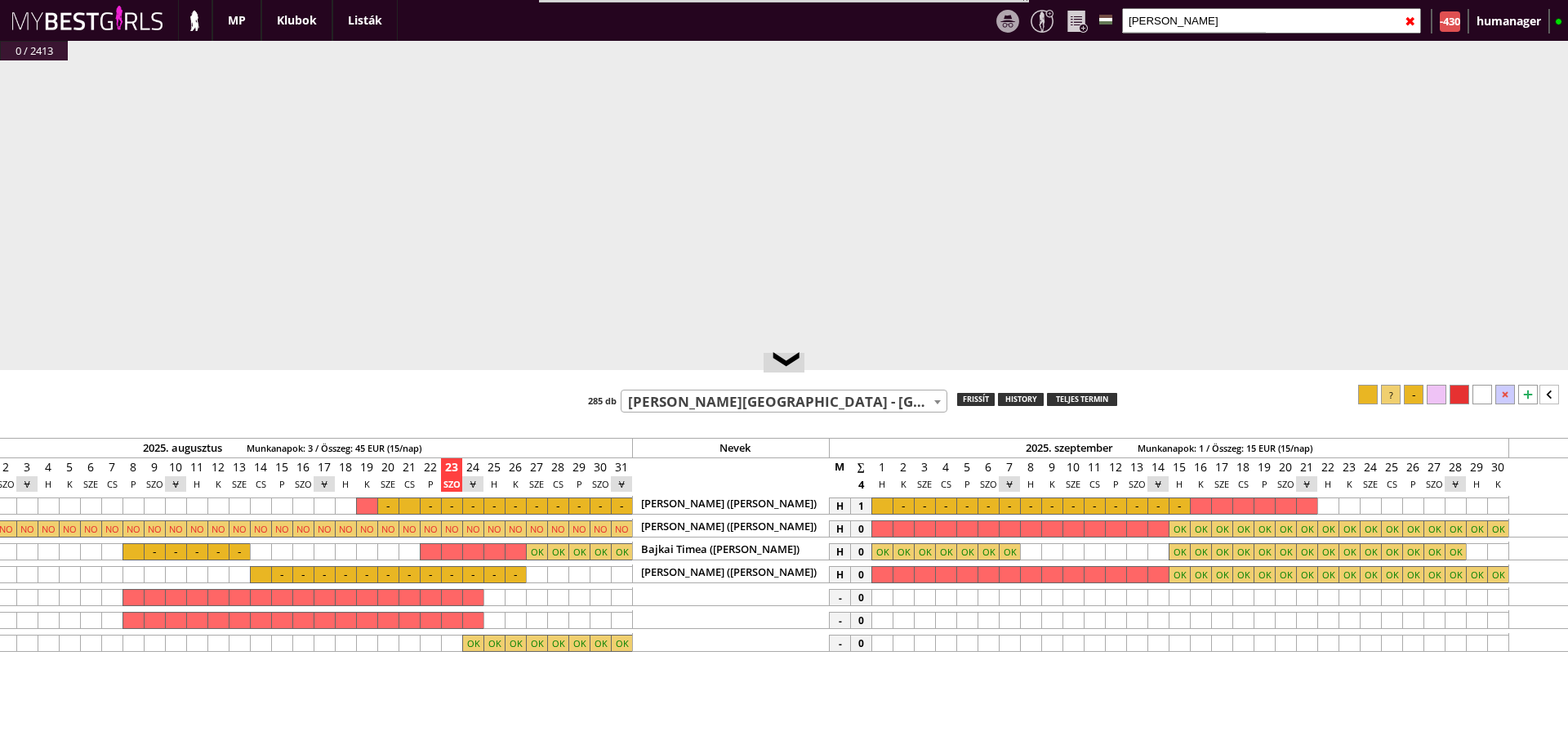
click at [1183, 22] on input "zaneta" at bounding box center [1271, 20] width 299 height 25
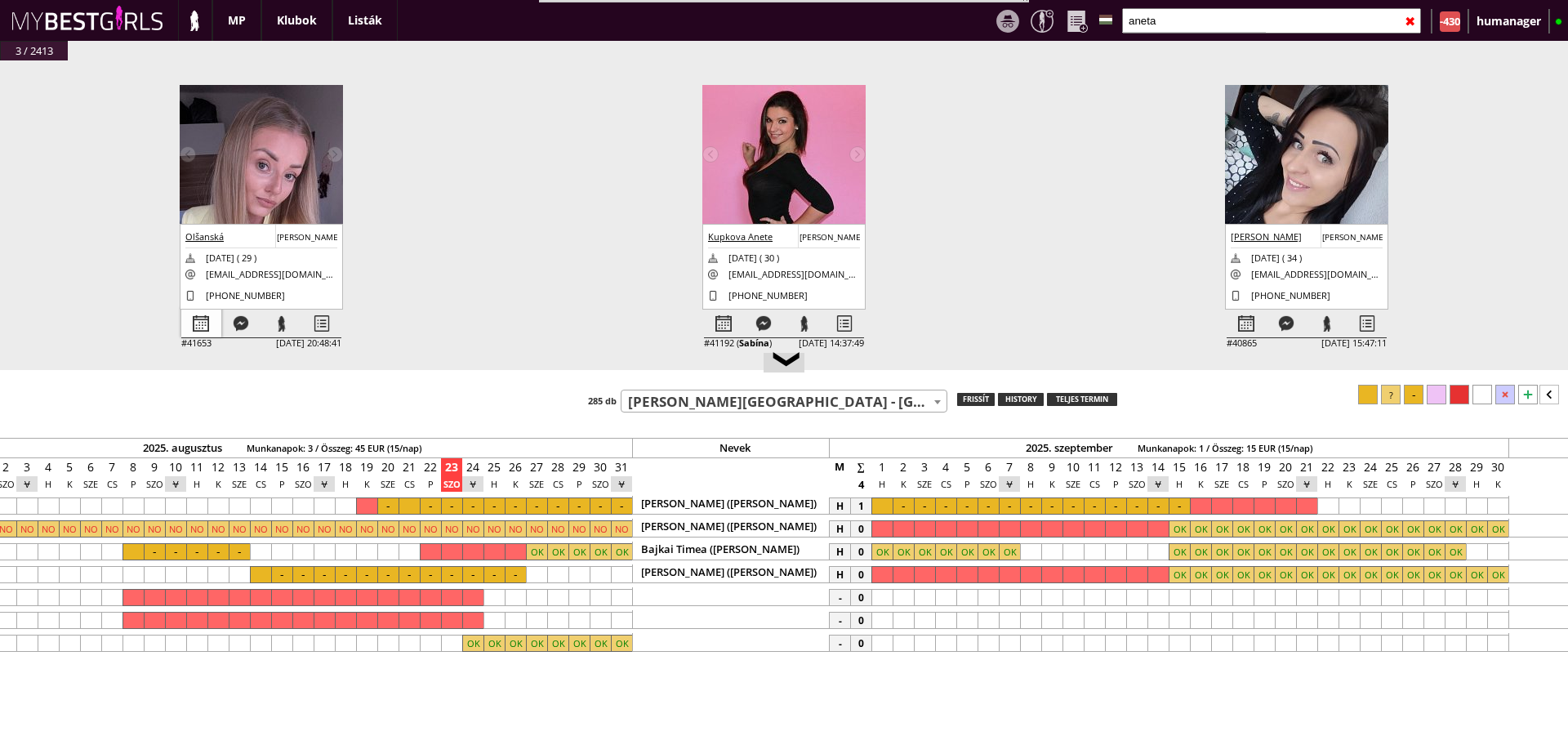
type input "aneta"
click at [188, 320] on div at bounding box center [201, 323] width 40 height 29
select select "0"
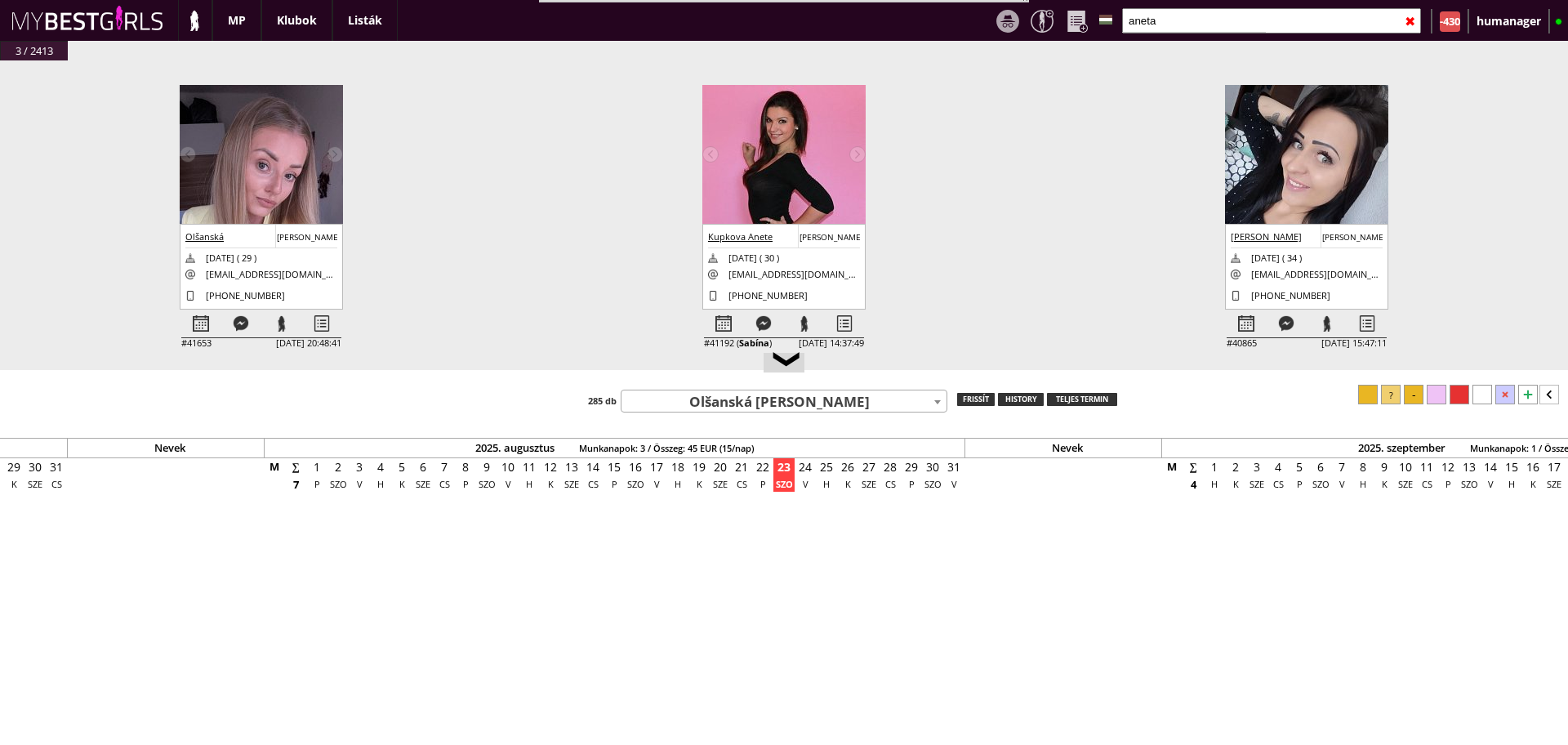
scroll to position [0, 7006]
click at [326, 321] on div at bounding box center [320, 323] width 40 height 29
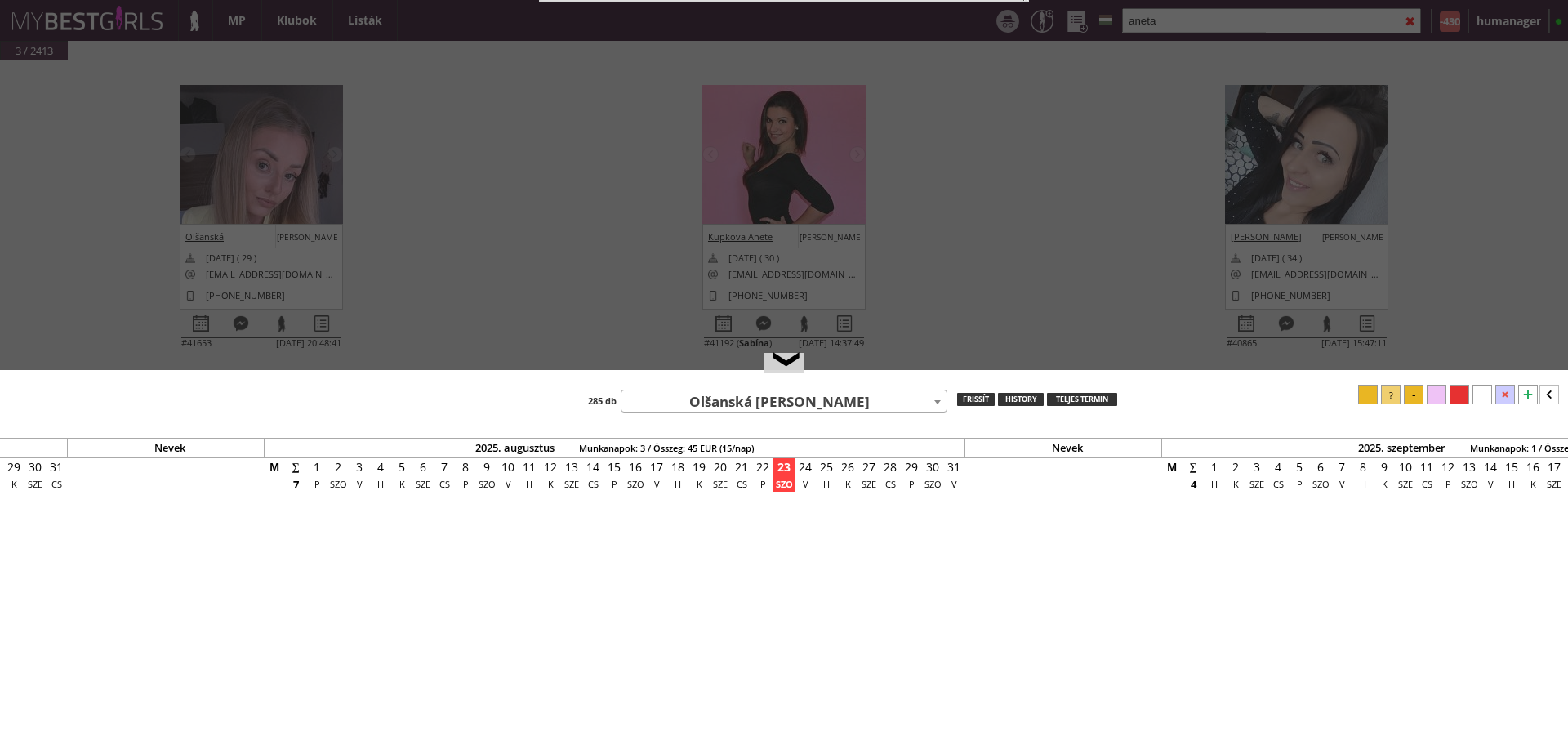
select select "kezdő"
select select "aktív"
select select "2"
select select "1"
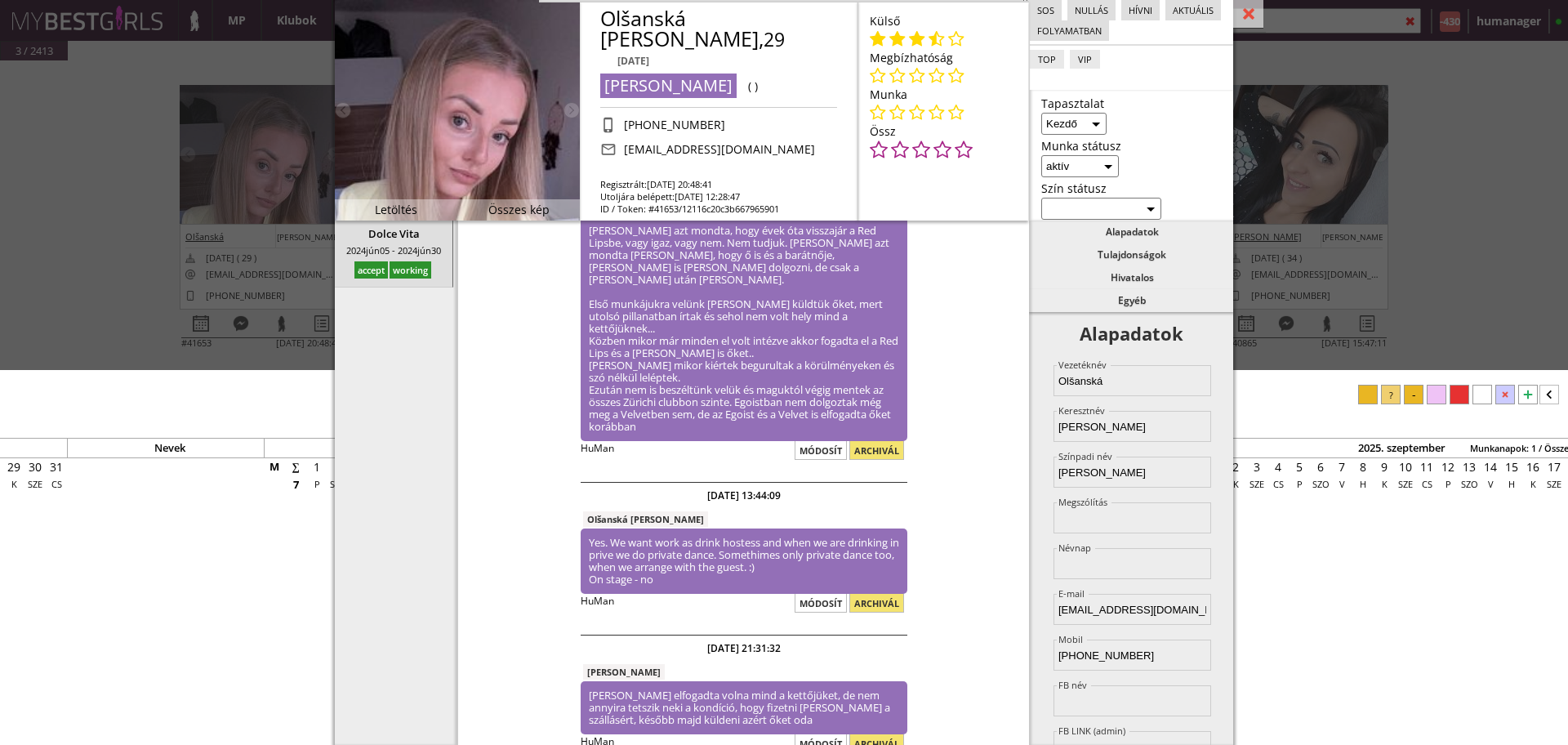
scroll to position [156, 0]
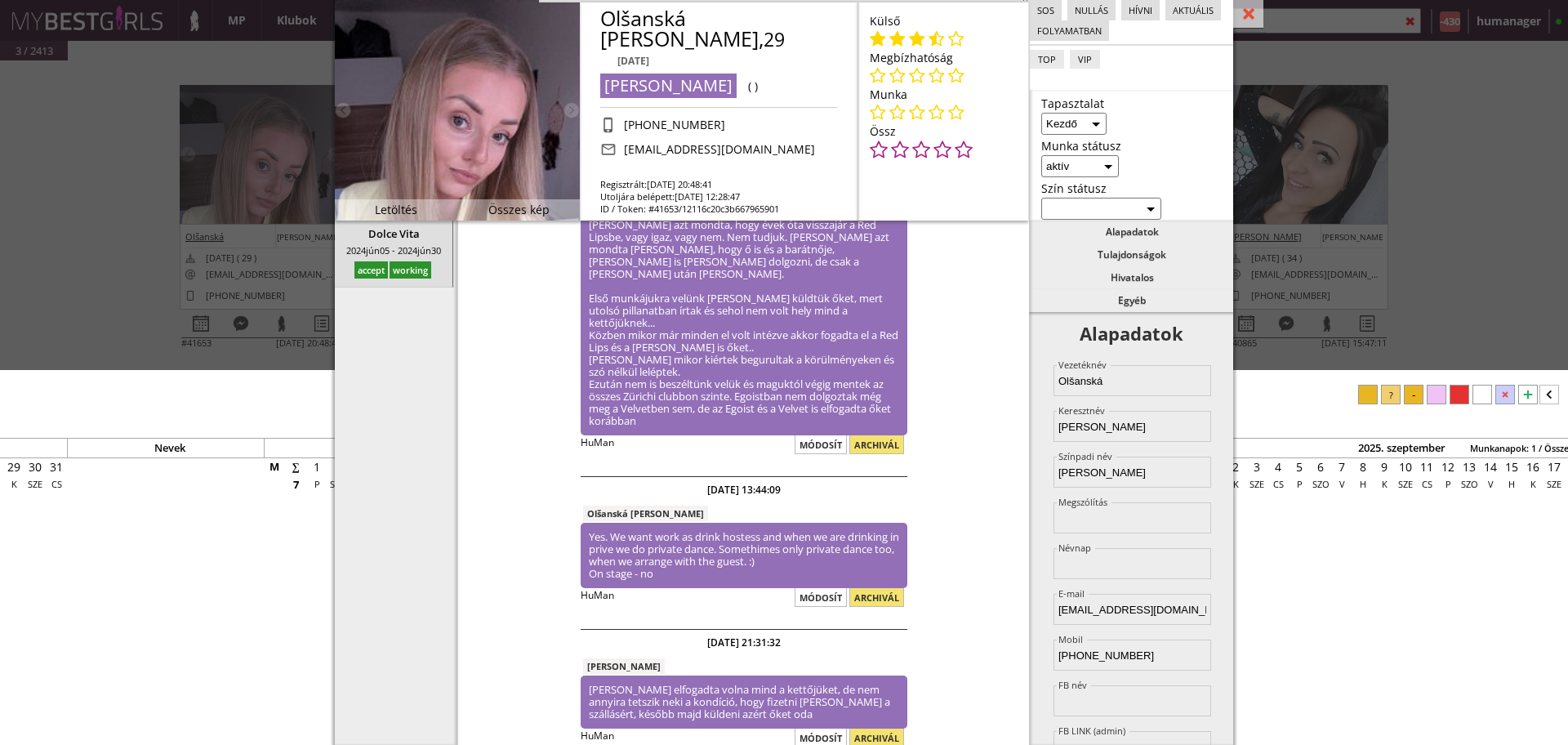
click at [101, 142] on div "#42438 2025-08-23 00:44:15 Wiktoria Szoltun Diana 2003-10-07 ( 21 ) wiktoria.wi…" at bounding box center [784, 223] width 1568 height 327
